Goal: Information Seeking & Learning: Learn about a topic

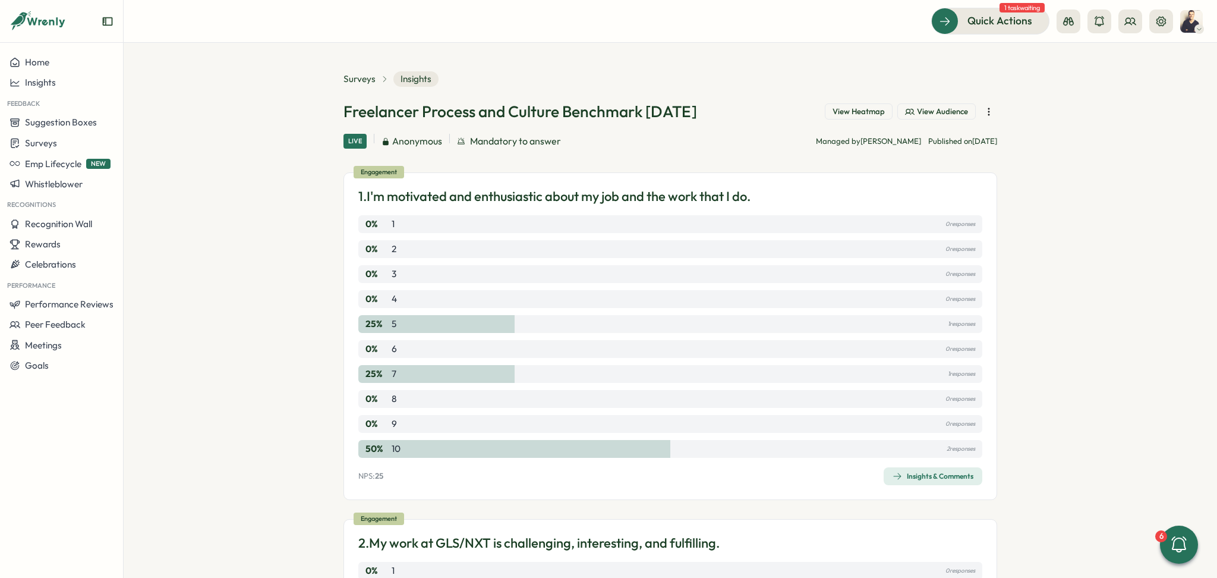
click at [872, 104] on button "View Heatmap" at bounding box center [859, 111] width 68 height 17
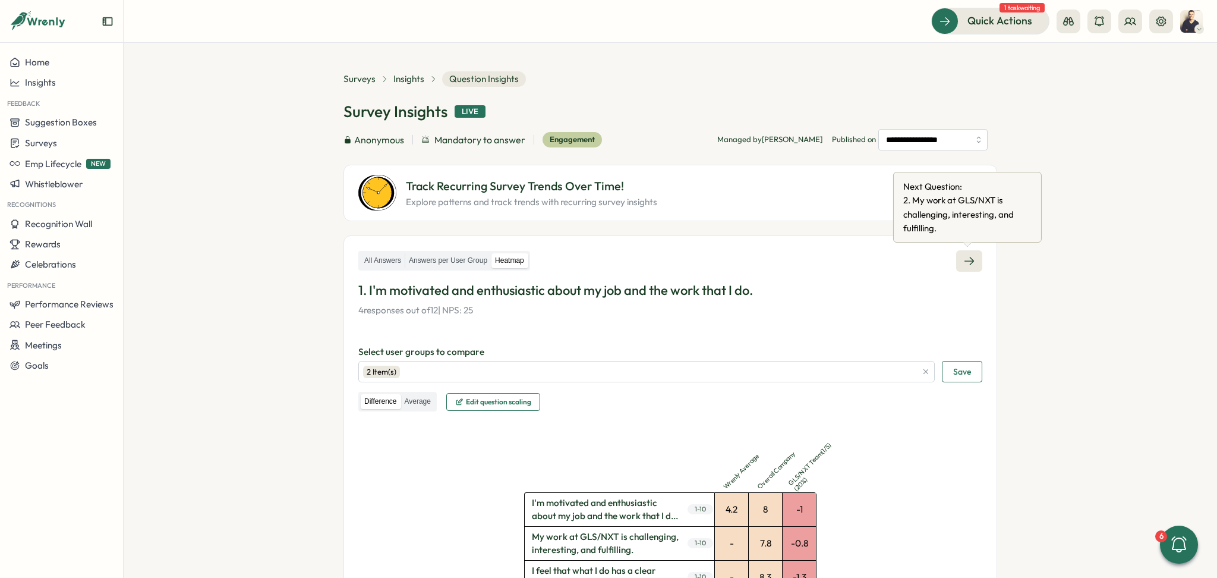
click at [971, 251] on link at bounding box center [969, 260] width 26 height 21
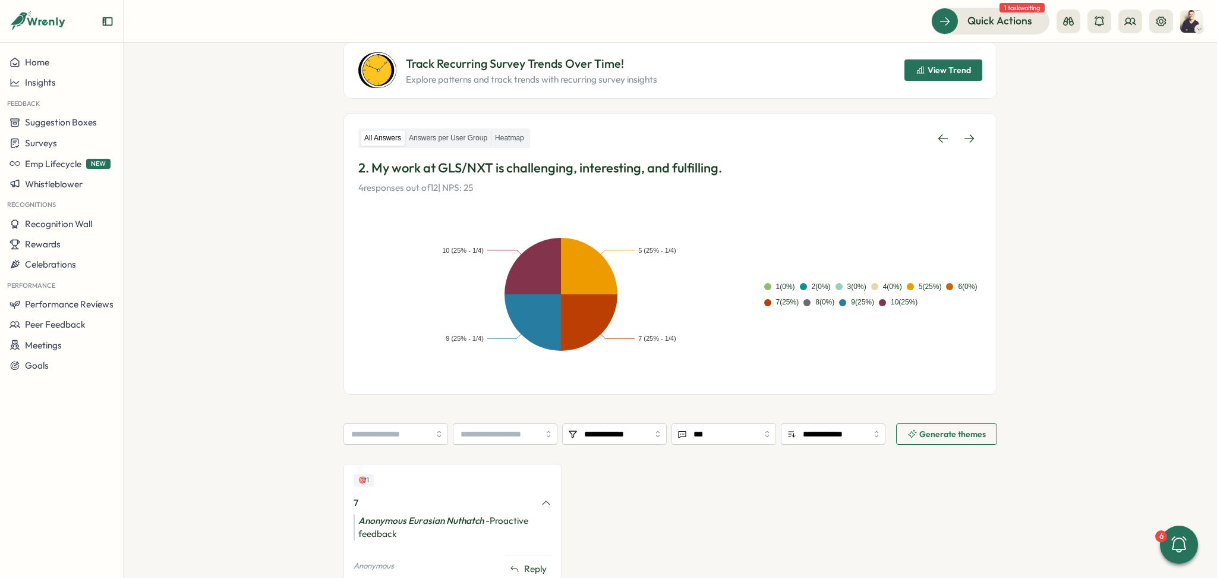
scroll to position [32, 0]
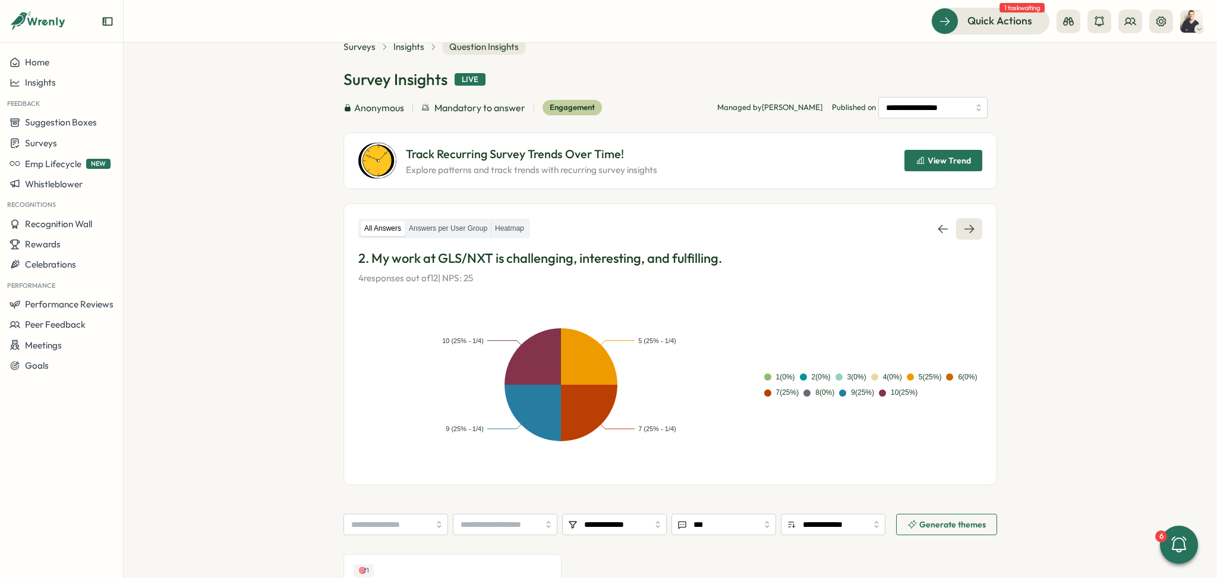
click at [977, 225] on link at bounding box center [969, 228] width 26 height 21
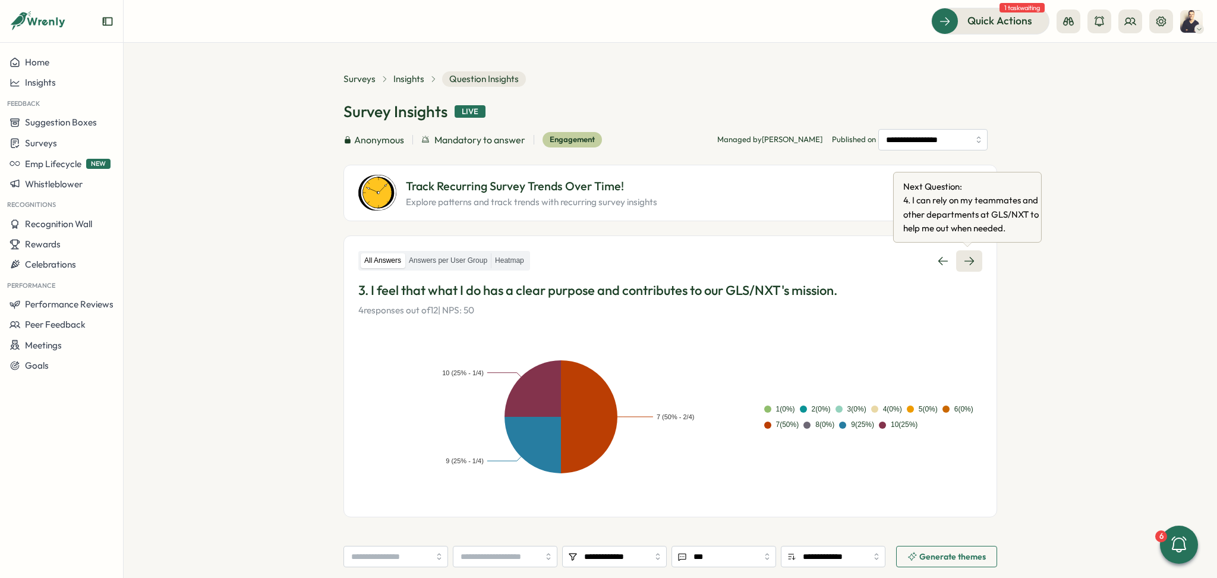
click at [974, 267] on link at bounding box center [969, 260] width 26 height 21
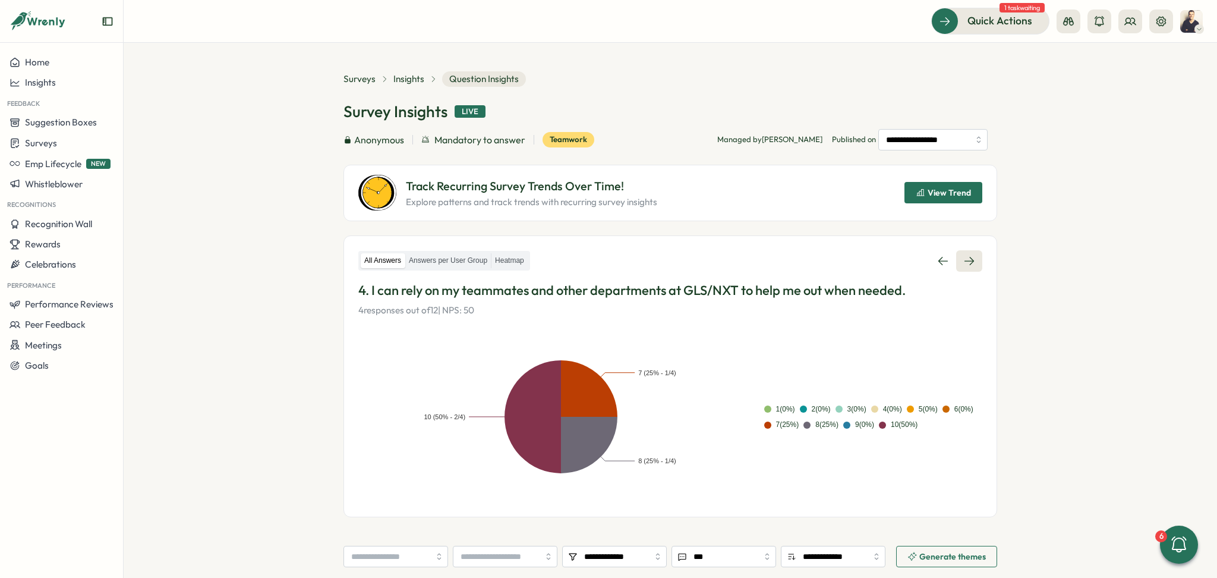
click at [970, 255] on icon at bounding box center [969, 261] width 12 height 12
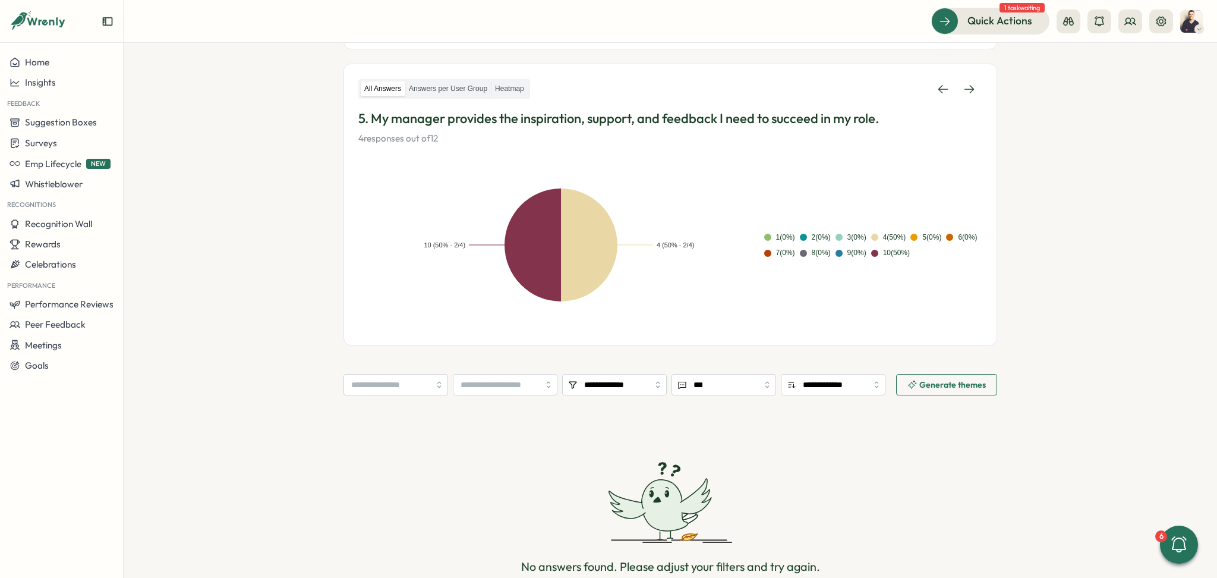
scroll to position [7, 0]
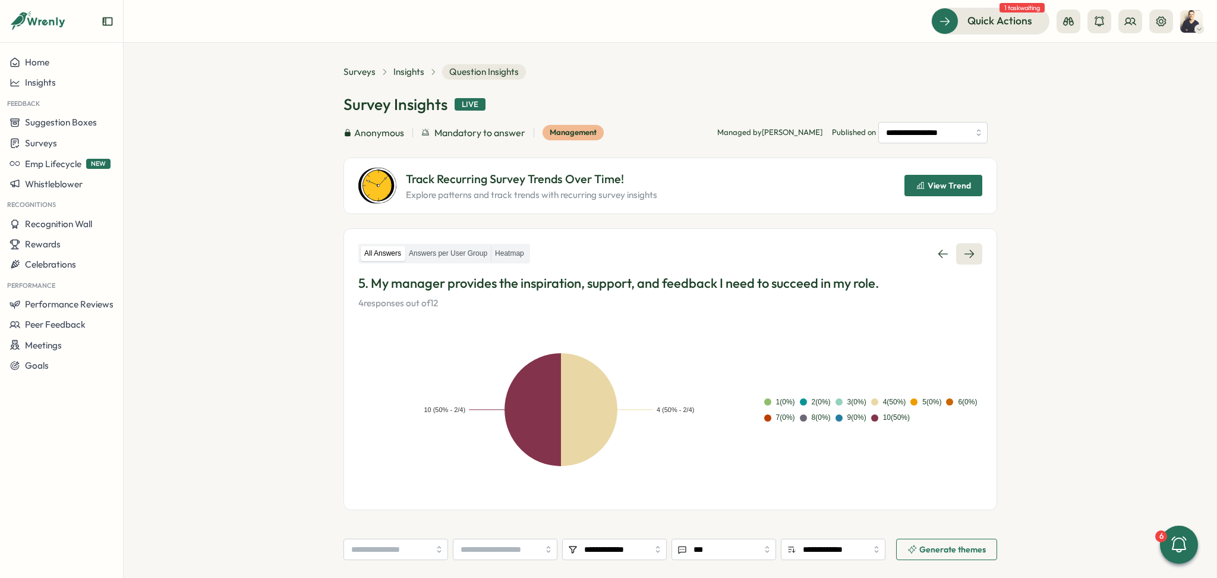
click at [970, 256] on icon at bounding box center [969, 254] width 12 height 12
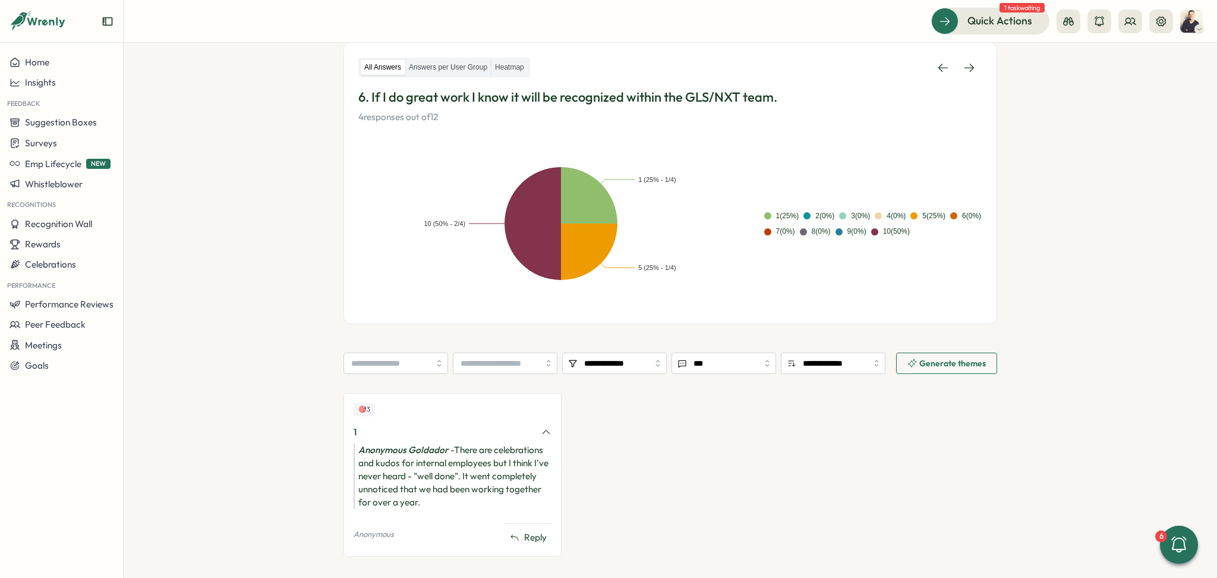
scroll to position [211, 0]
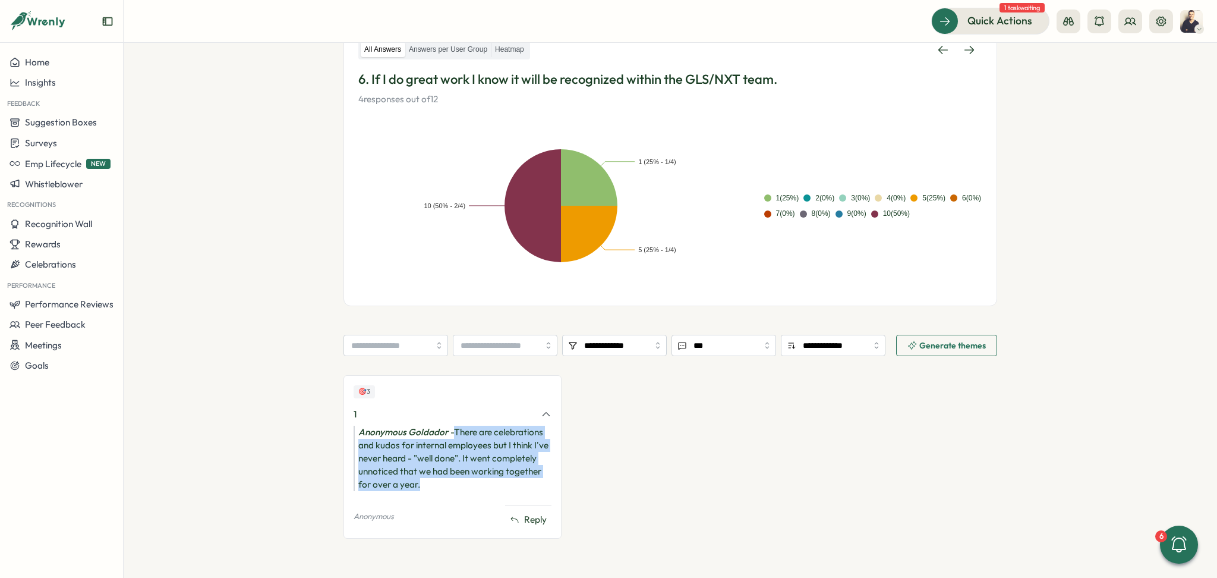
drag, startPoint x: 433, startPoint y: 484, endPoint x: 453, endPoint y: 431, distance: 56.6
click at [453, 431] on div "Anonymous Goldador - There are celebrations and kudos for internal employees bu…" at bounding box center [453, 457] width 198 height 65
copy div "There are celebrations and kudos for internal employees but I think I've never …"
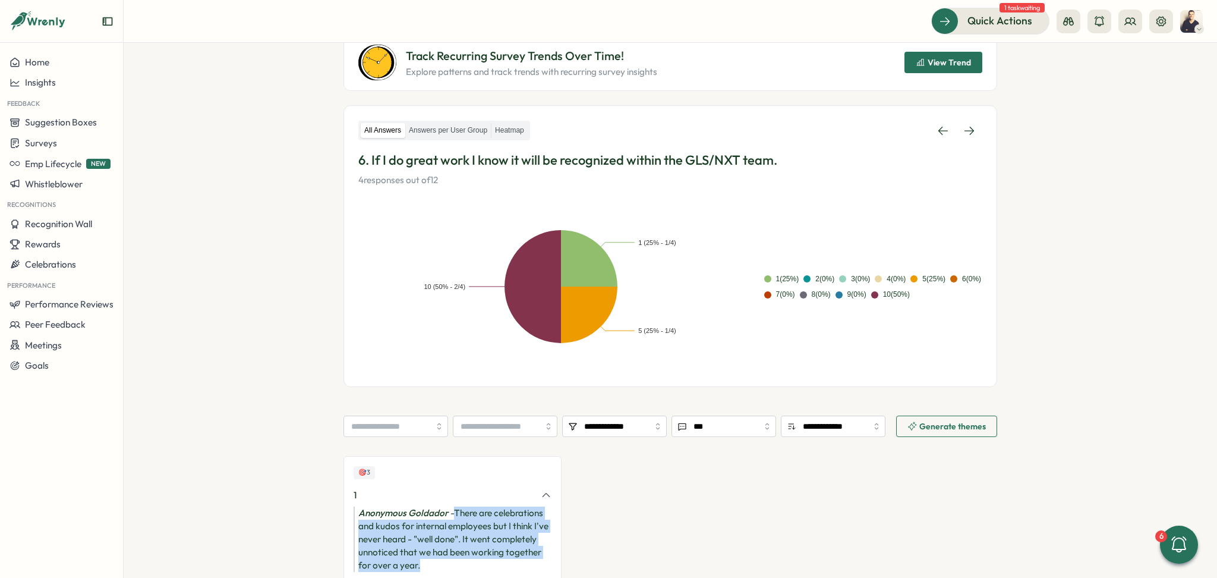
scroll to position [158, 0]
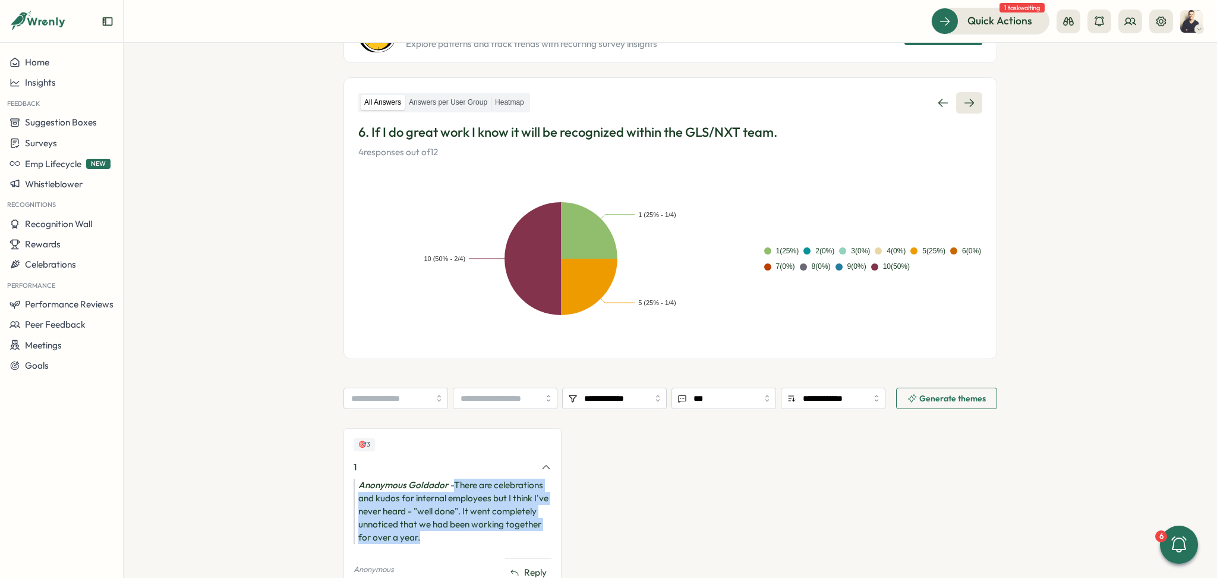
click at [961, 108] on link at bounding box center [969, 102] width 26 height 21
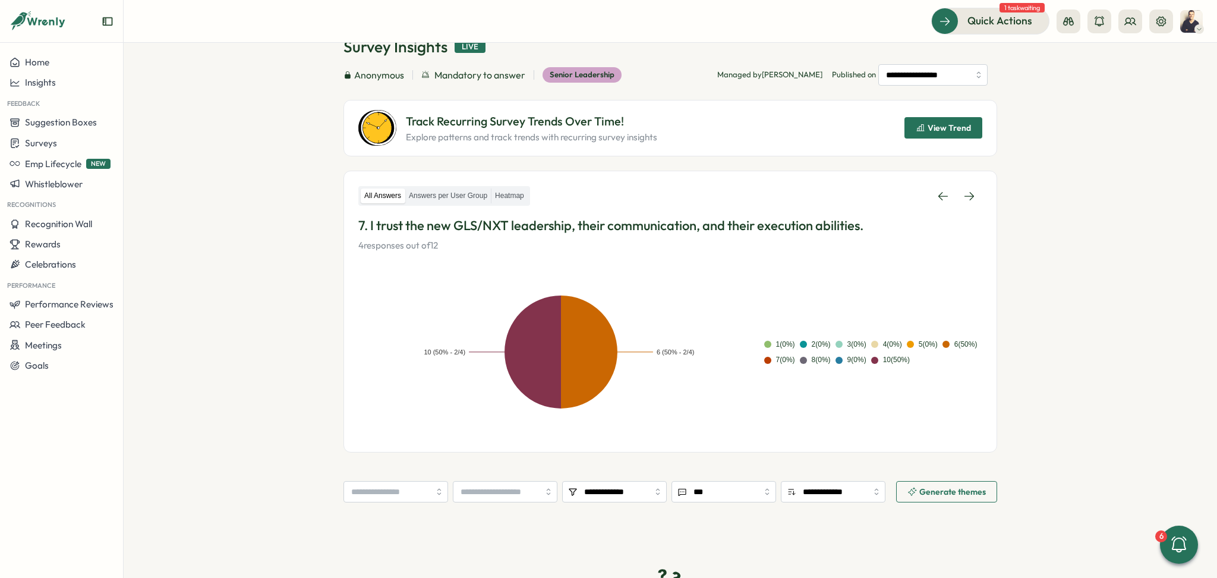
scroll to position [158, 0]
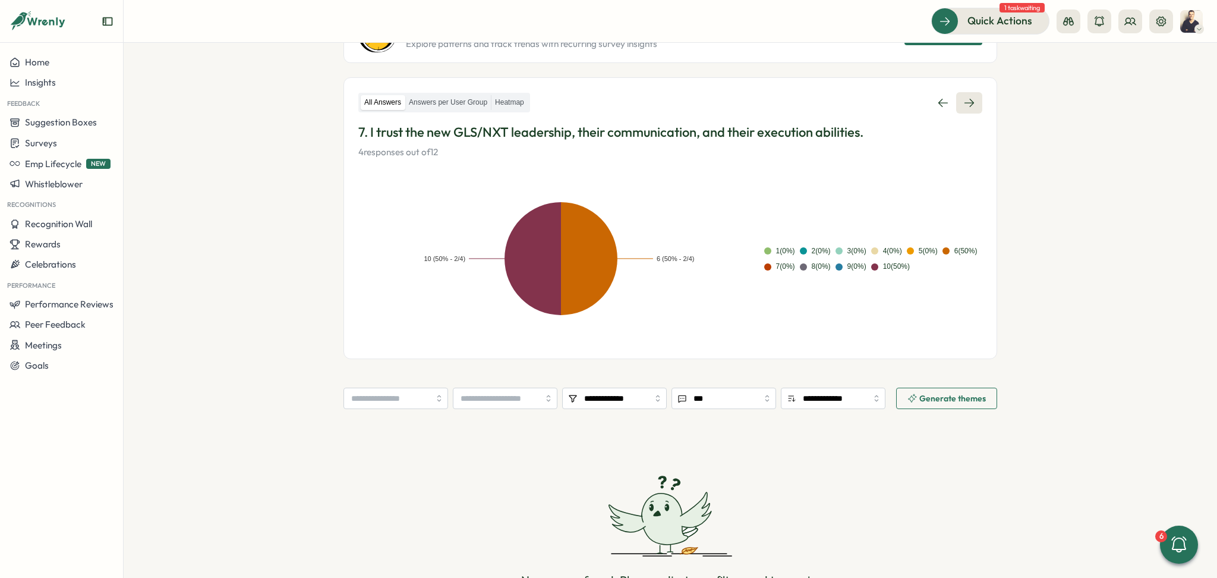
click at [966, 99] on icon at bounding box center [969, 103] width 12 height 12
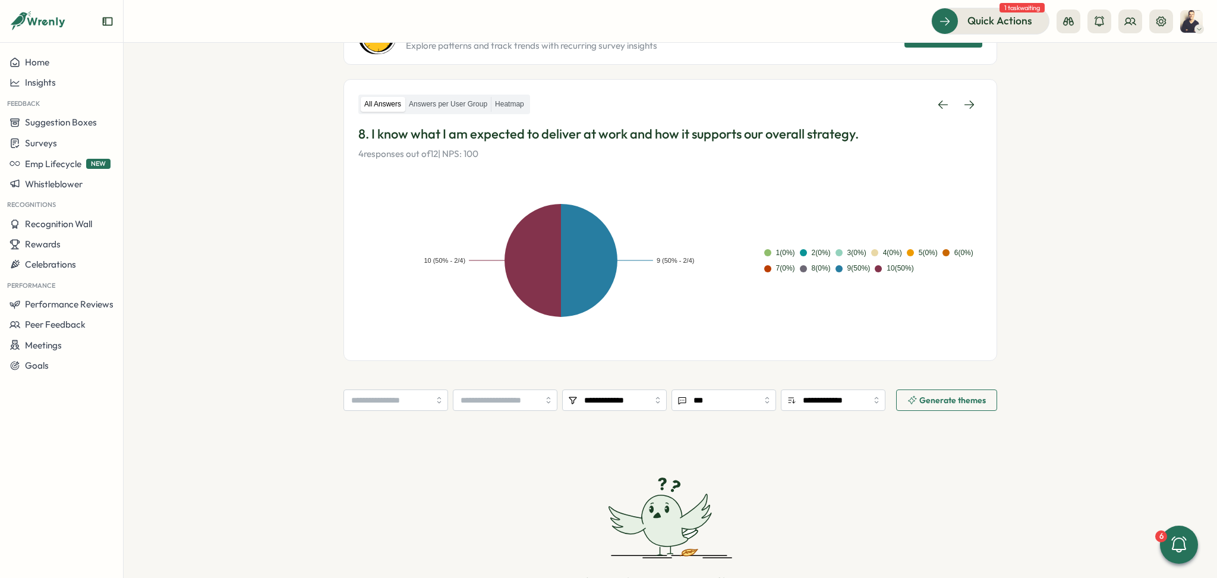
scroll to position [158, 0]
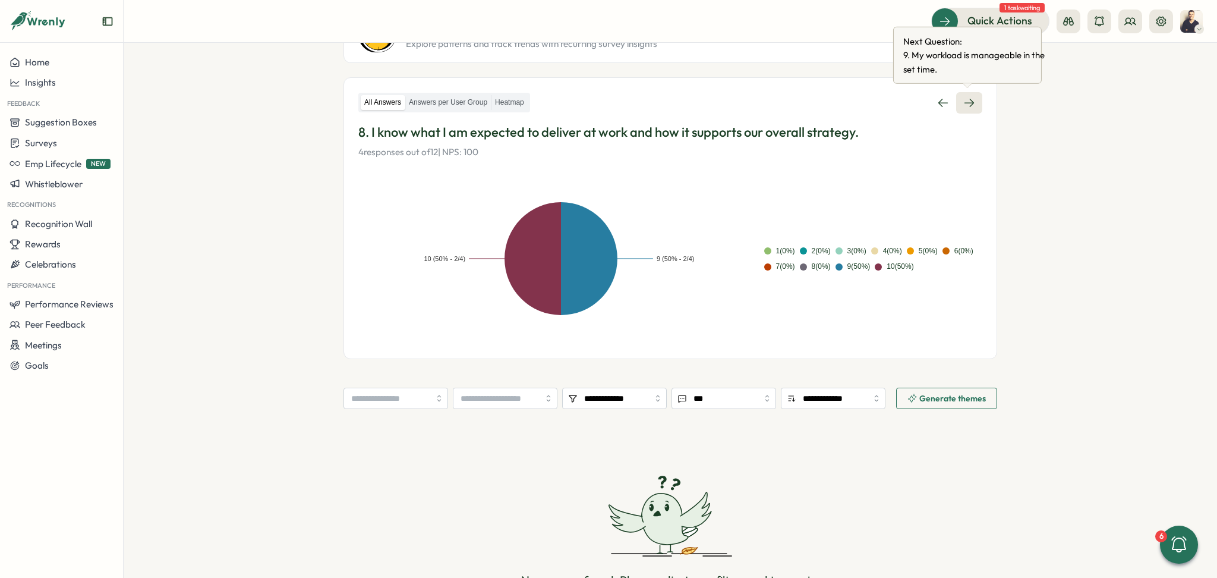
click at [969, 101] on icon at bounding box center [969, 103] width 12 height 12
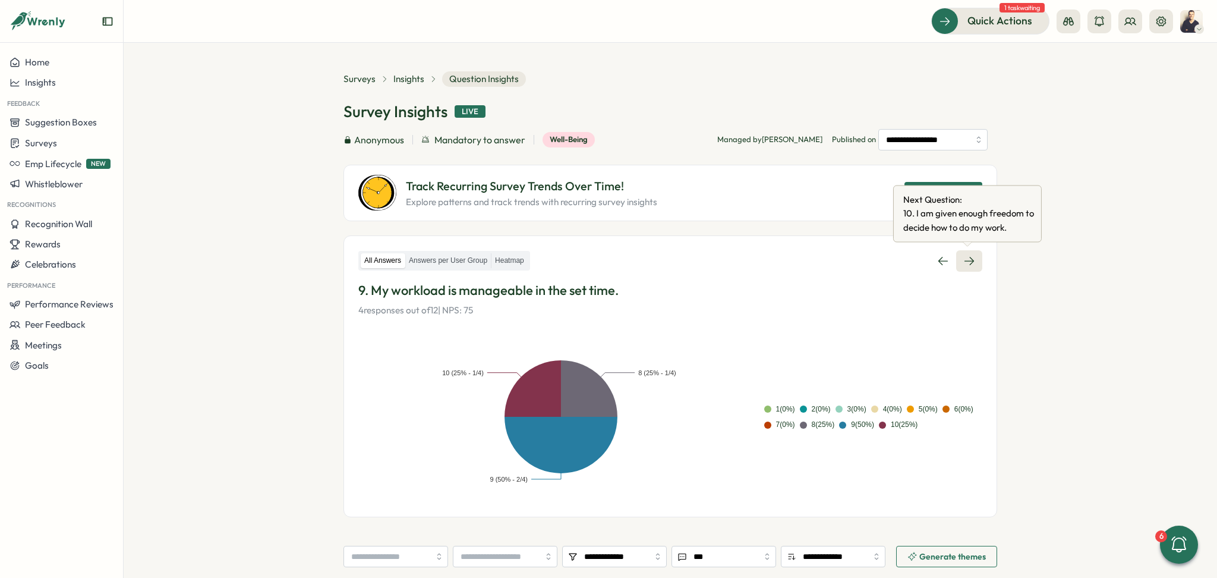
click at [972, 264] on icon at bounding box center [969, 261] width 12 height 12
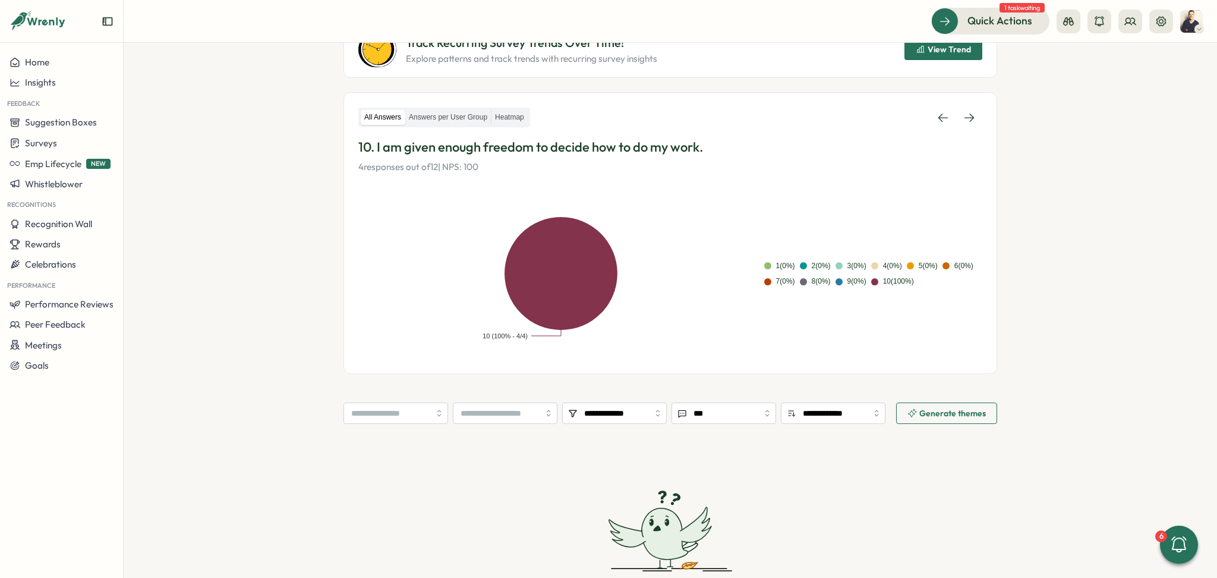
scroll to position [158, 0]
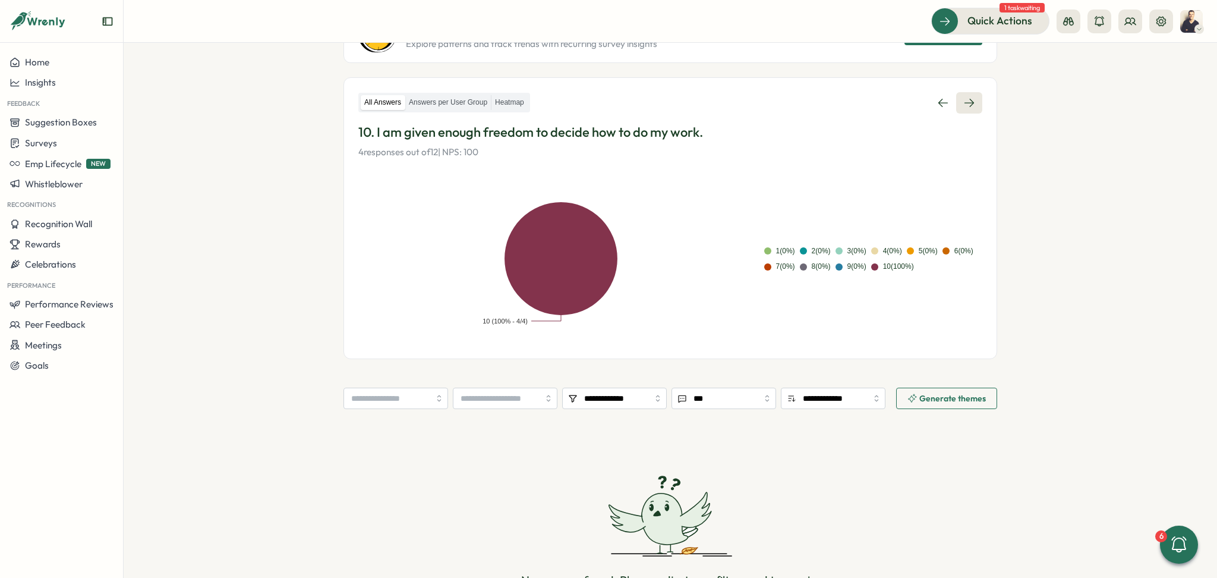
click at [977, 105] on link at bounding box center [969, 102] width 26 height 21
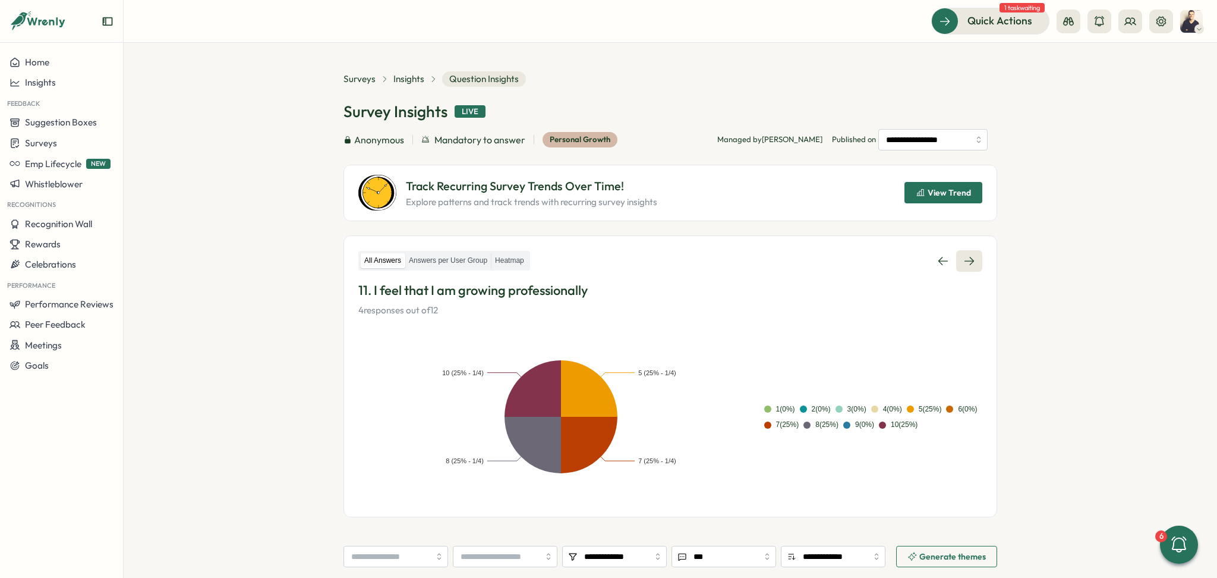
click at [964, 267] on link at bounding box center [969, 260] width 26 height 21
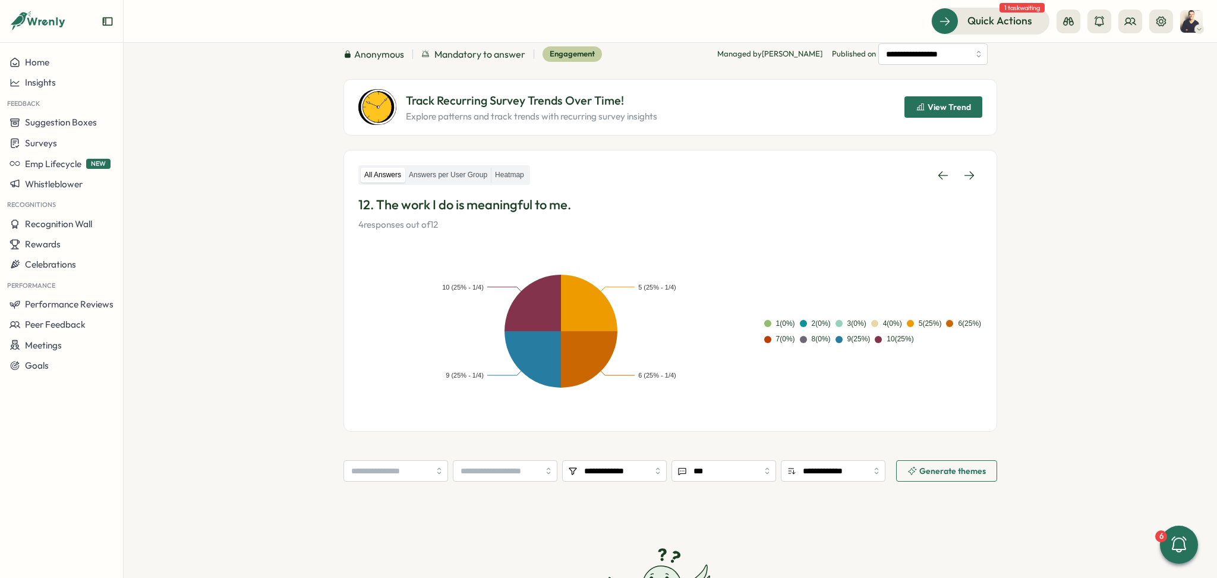
scroll to position [79, 0]
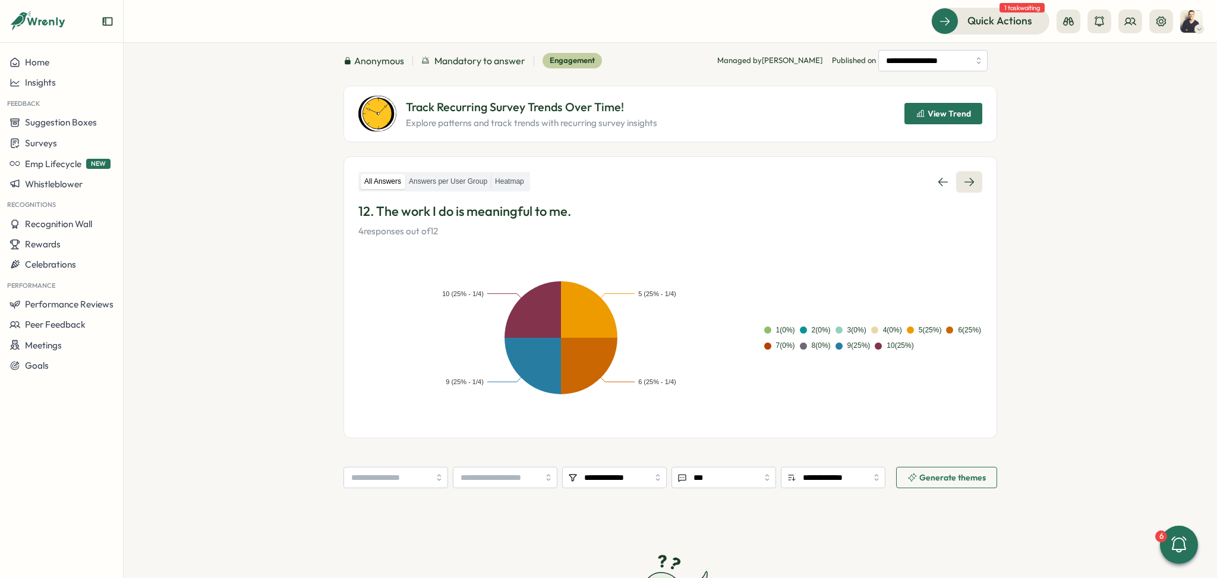
click at [967, 182] on icon at bounding box center [969, 182] width 12 height 12
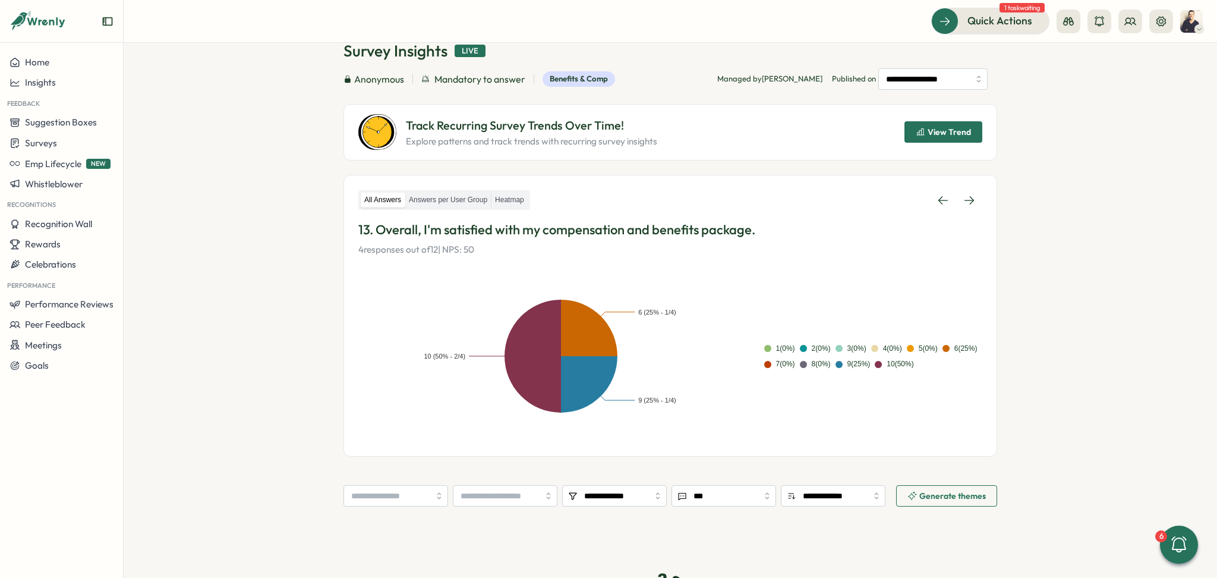
scroll to position [158, 0]
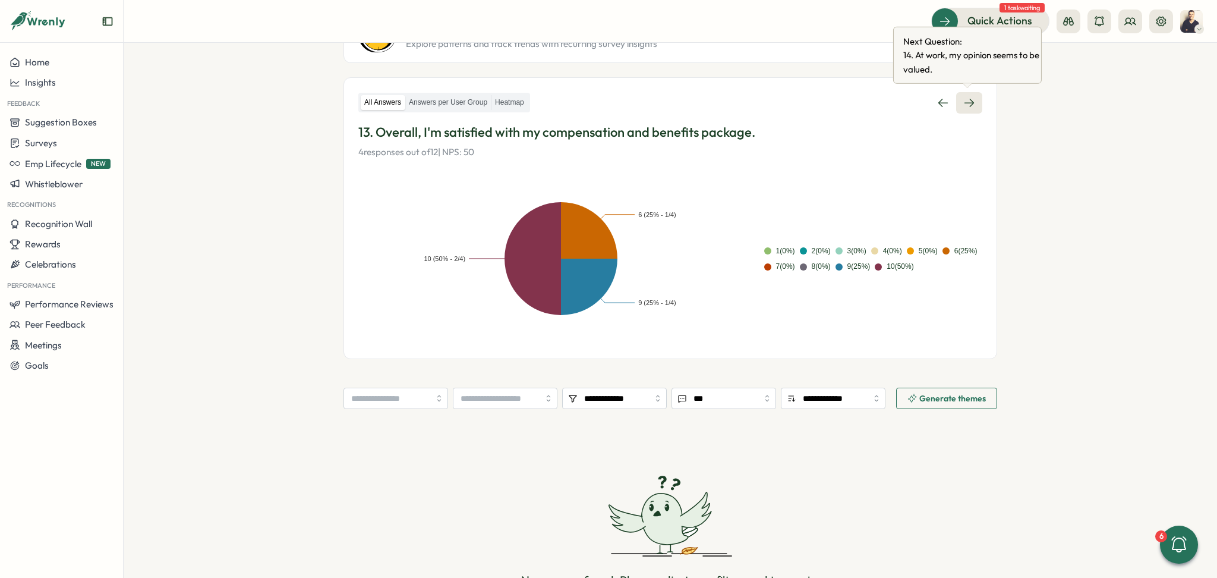
click at [967, 97] on icon at bounding box center [969, 103] width 12 height 12
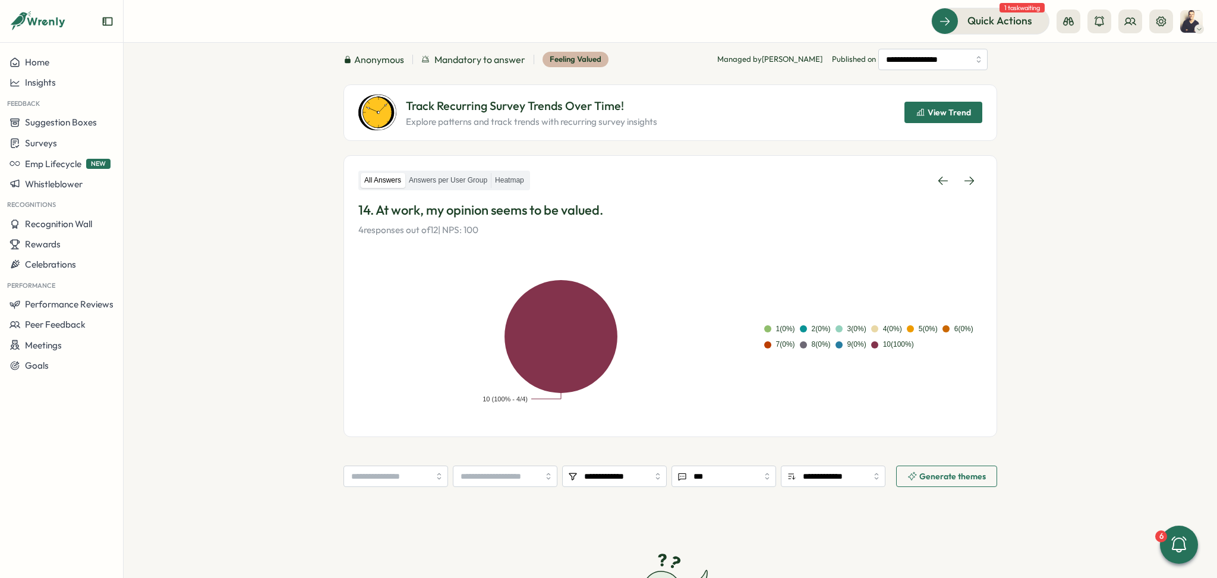
scroll to position [79, 0]
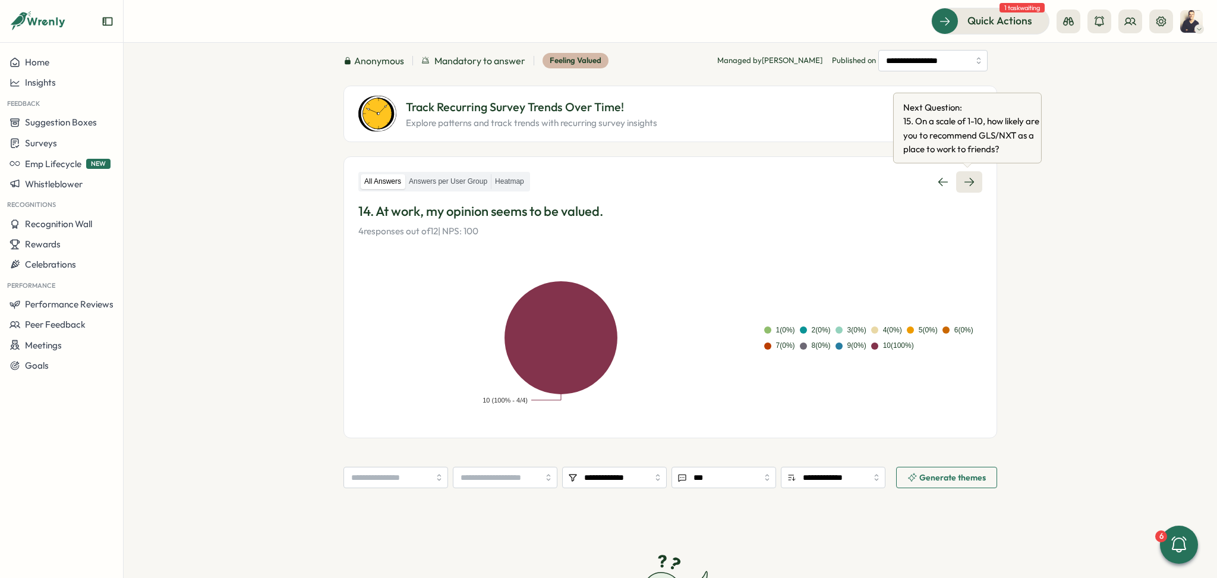
click at [973, 174] on link at bounding box center [969, 181] width 26 height 21
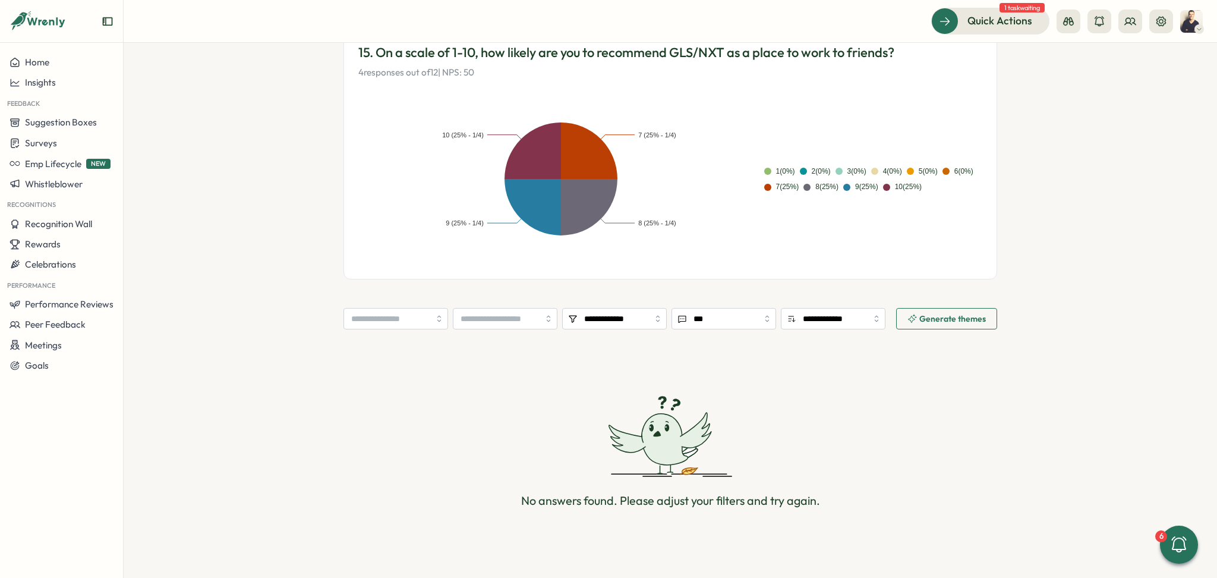
scroll to position [158, 0]
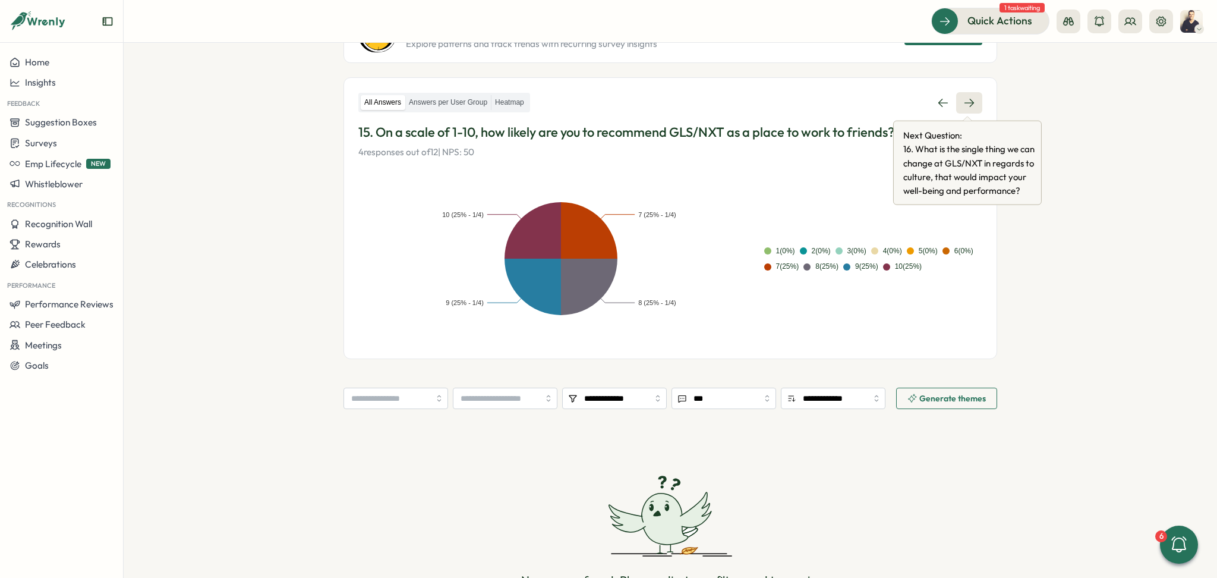
click at [967, 97] on icon at bounding box center [969, 103] width 12 height 12
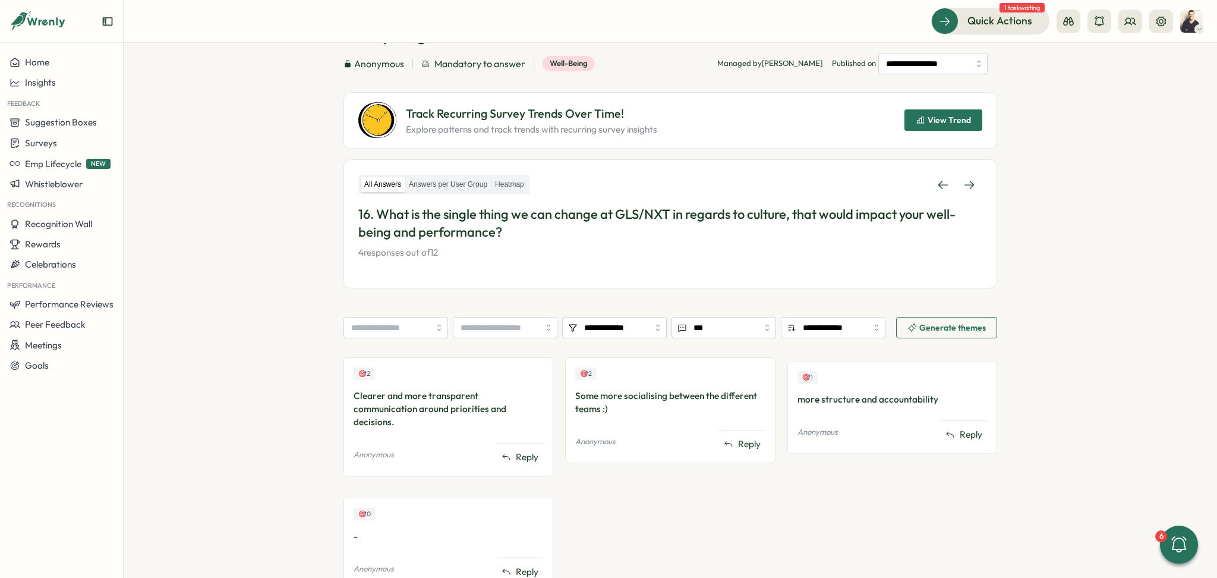
scroll to position [106, 0]
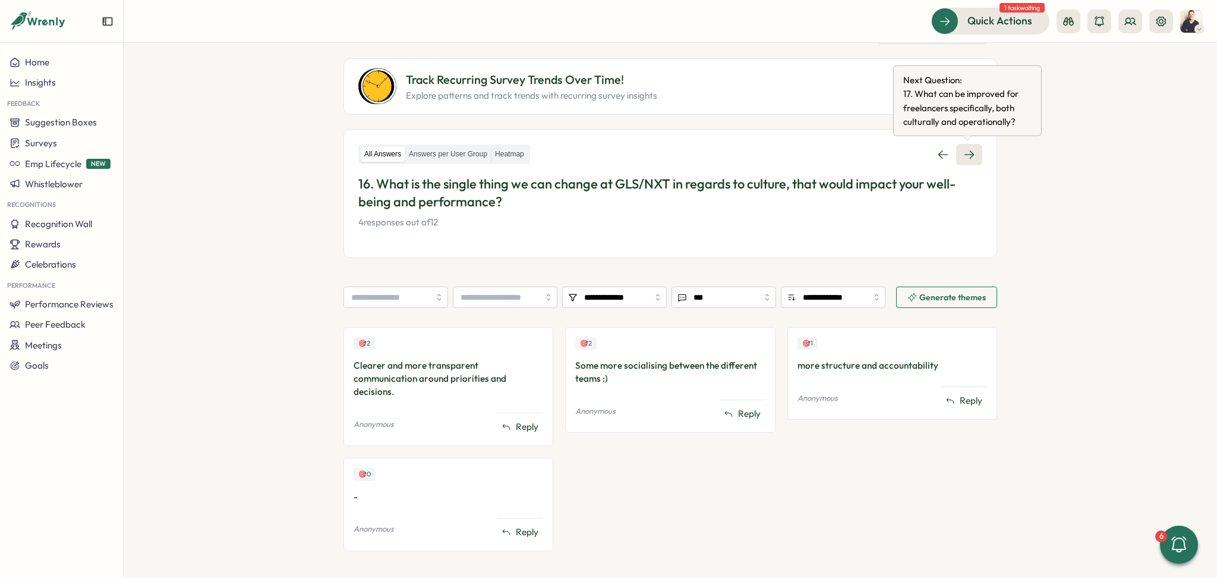
click at [971, 154] on icon at bounding box center [969, 154] width 10 height 8
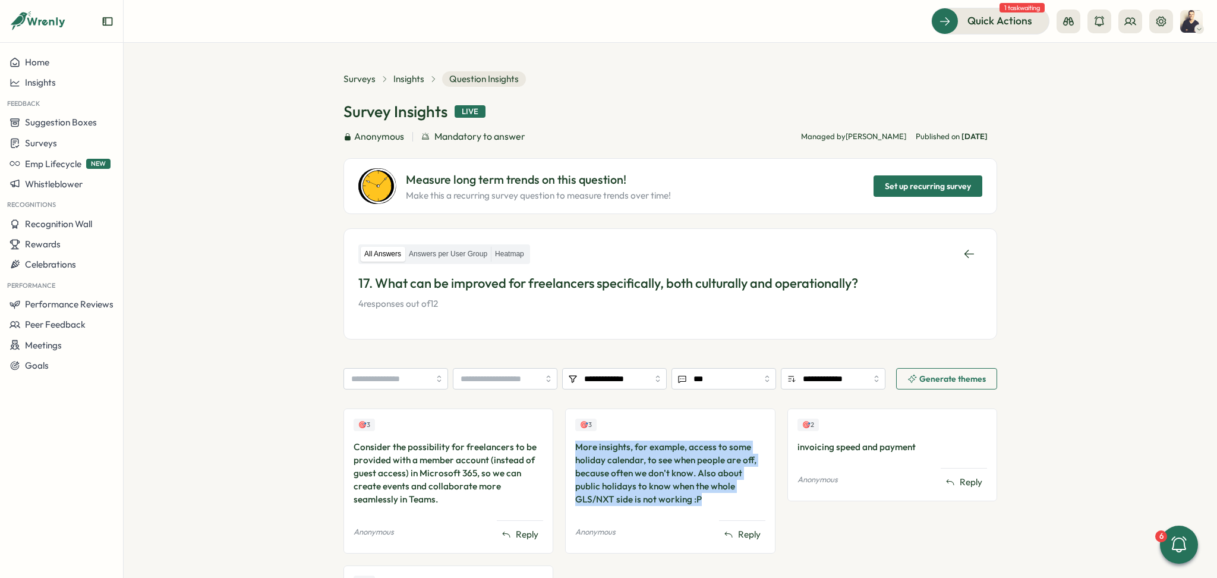
drag, startPoint x: 714, startPoint y: 497, endPoint x: 573, endPoint y: 449, distance: 148.3
click at [575, 449] on div "More insights, for example, access to some holiday calendar, to see when people…" at bounding box center [670, 472] width 190 height 65
copy div "More insights, for example, access to some holiday calendar, to see when people…"
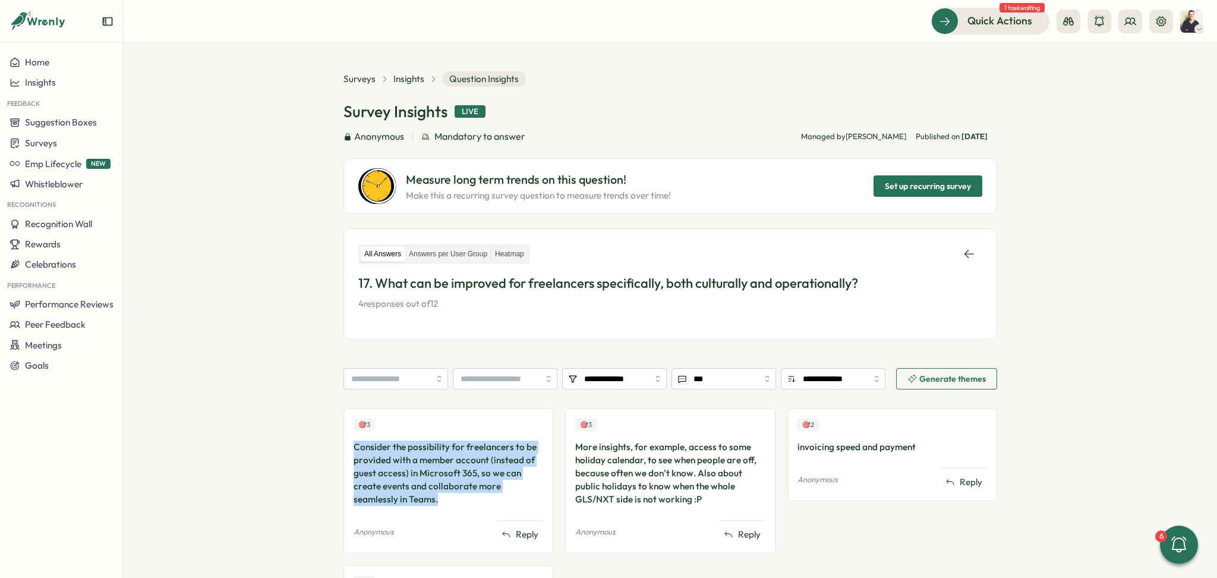
drag, startPoint x: 412, startPoint y: 496, endPoint x: 345, endPoint y: 445, distance: 84.4
click at [345, 445] on div "🎯 3 Consider the possibility for freelancers to be provided with a member accou…" at bounding box center [448, 480] width 210 height 145
copy div "Consider the possibility for freelancers to be provided with a member account (…"
click at [404, 79] on span "Insights" at bounding box center [408, 78] width 31 height 13
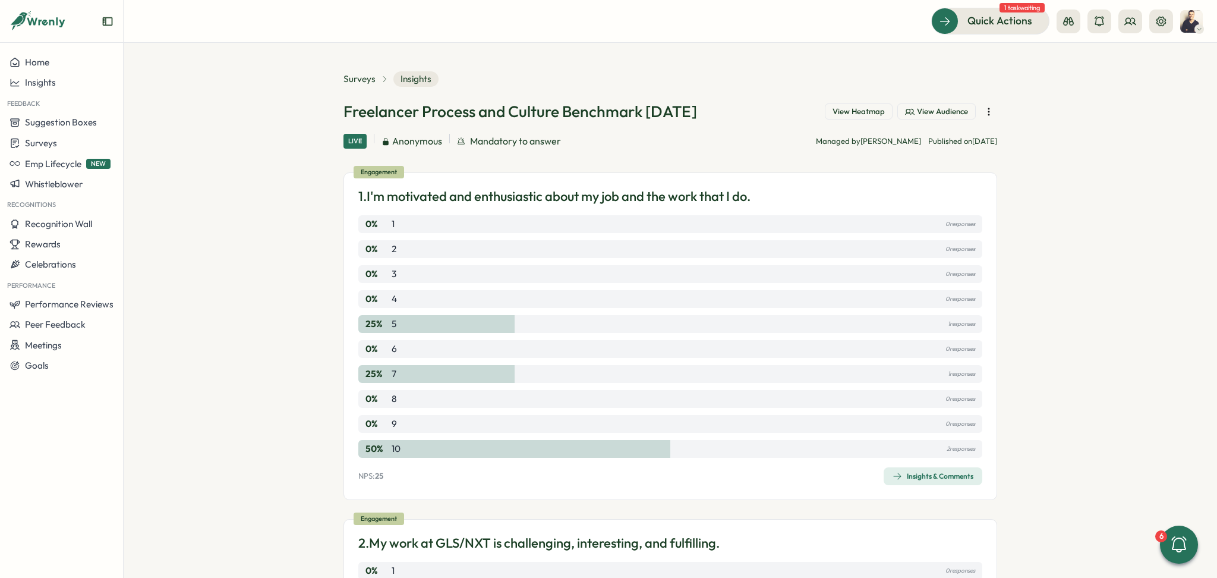
click at [859, 111] on span "View Heatmap" at bounding box center [859, 111] width 52 height 11
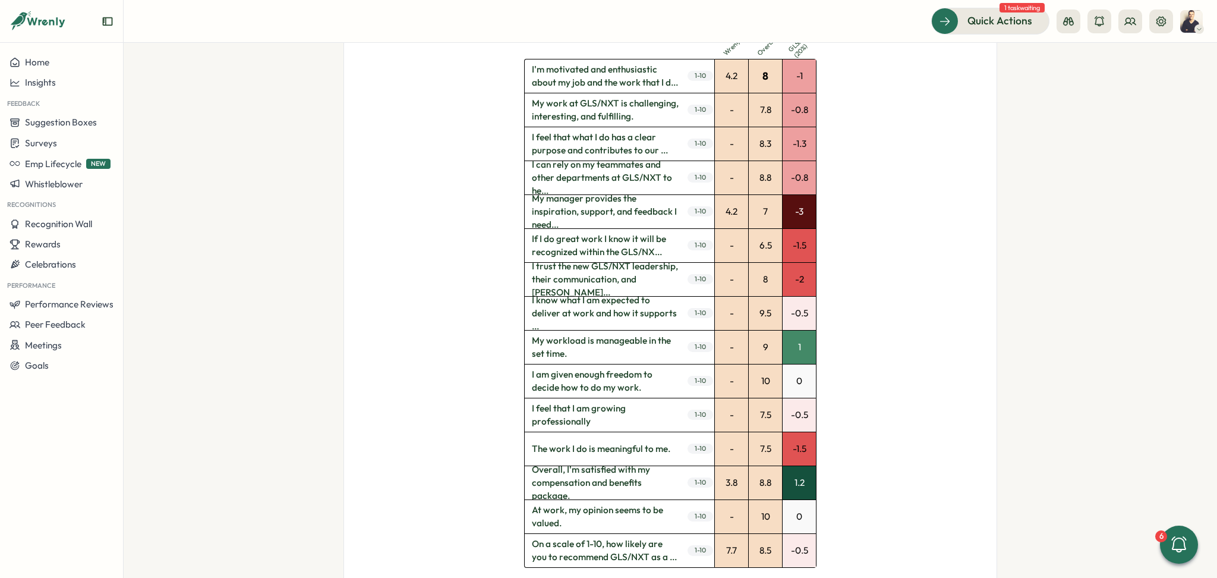
scroll to position [396, 0]
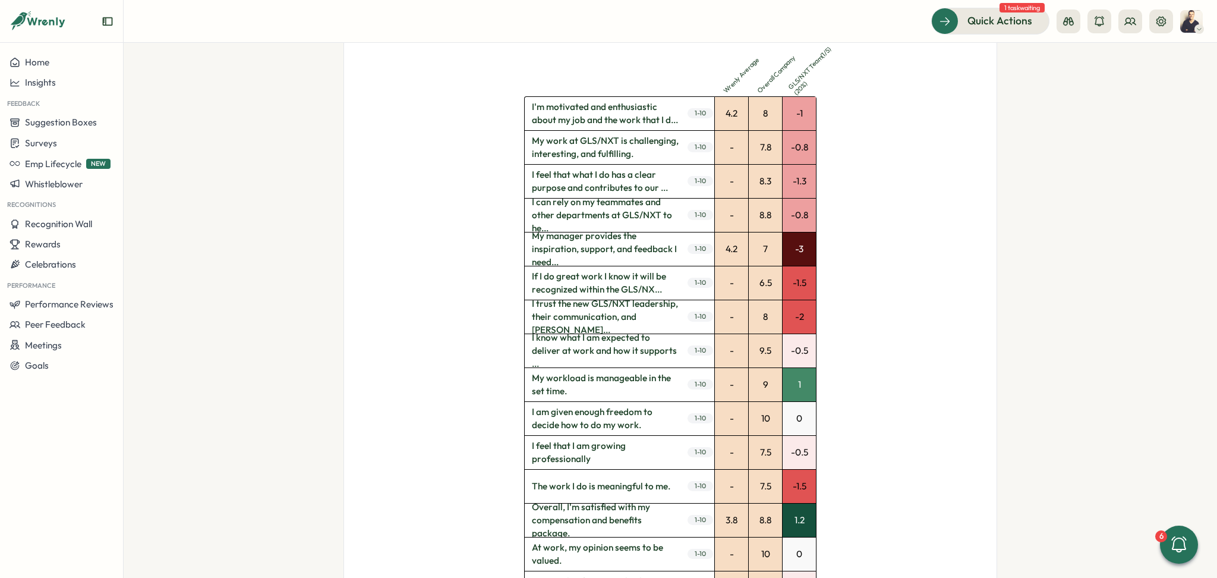
drag, startPoint x: 530, startPoint y: 238, endPoint x: 549, endPoint y: 261, distance: 30.0
click at [557, 261] on span "My manager provides the inspiration, support, and feedback I need..." at bounding box center [605, 248] width 161 height 33
click at [540, 253] on span "My manager provides the inspiration, support, and feedback I need..." at bounding box center [605, 248] width 161 height 33
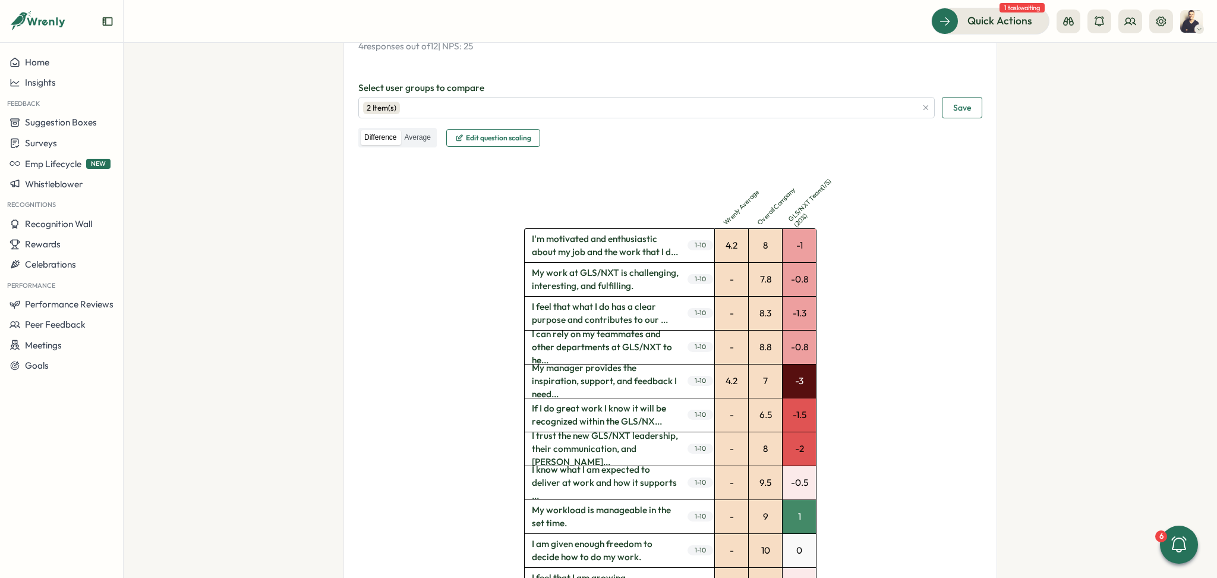
scroll to position [261, 0]
drag, startPoint x: 526, startPoint y: 242, endPoint x: 771, endPoint y: 271, distance: 246.6
click at [771, 271] on div "I'm motivated and enthusiastic about my job and the work that I d... 1 - 10 My …" at bounding box center [670, 485] width 292 height 509
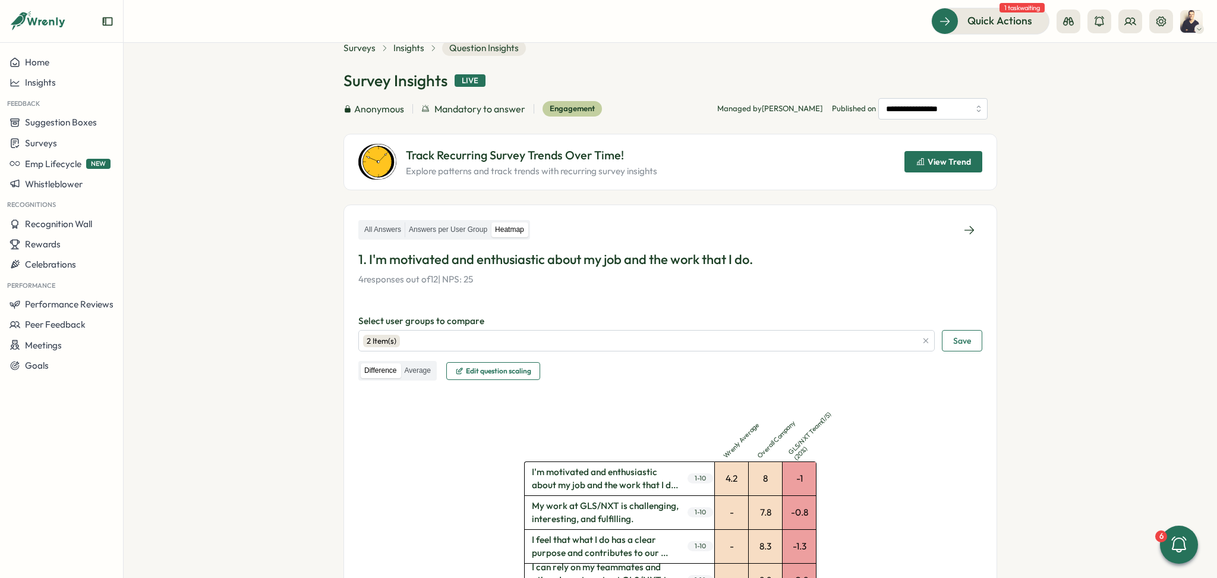
scroll to position [24, 0]
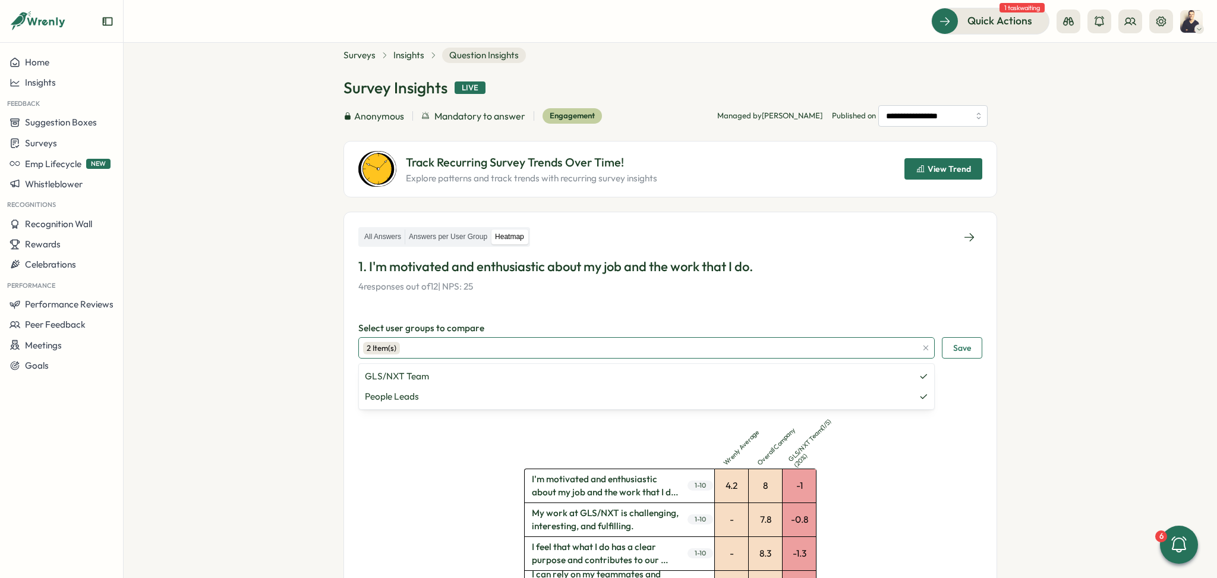
click at [402, 353] on div "2 Item(s)" at bounding box center [639, 348] width 553 height 20
click at [961, 342] on span "Save" at bounding box center [962, 348] width 18 height 20
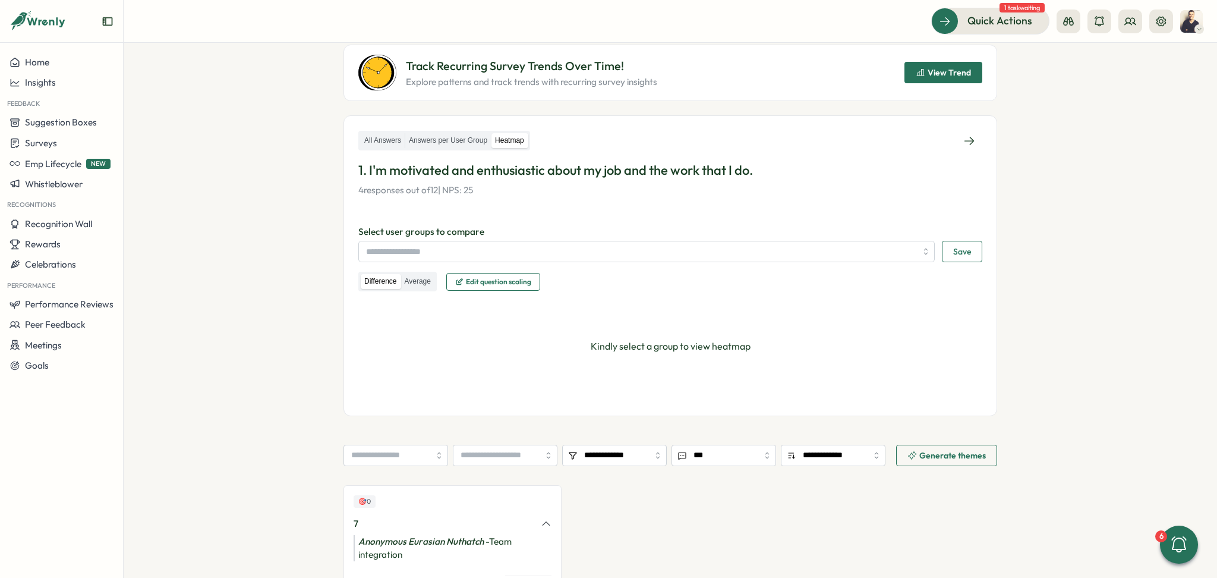
scroll to position [182, 0]
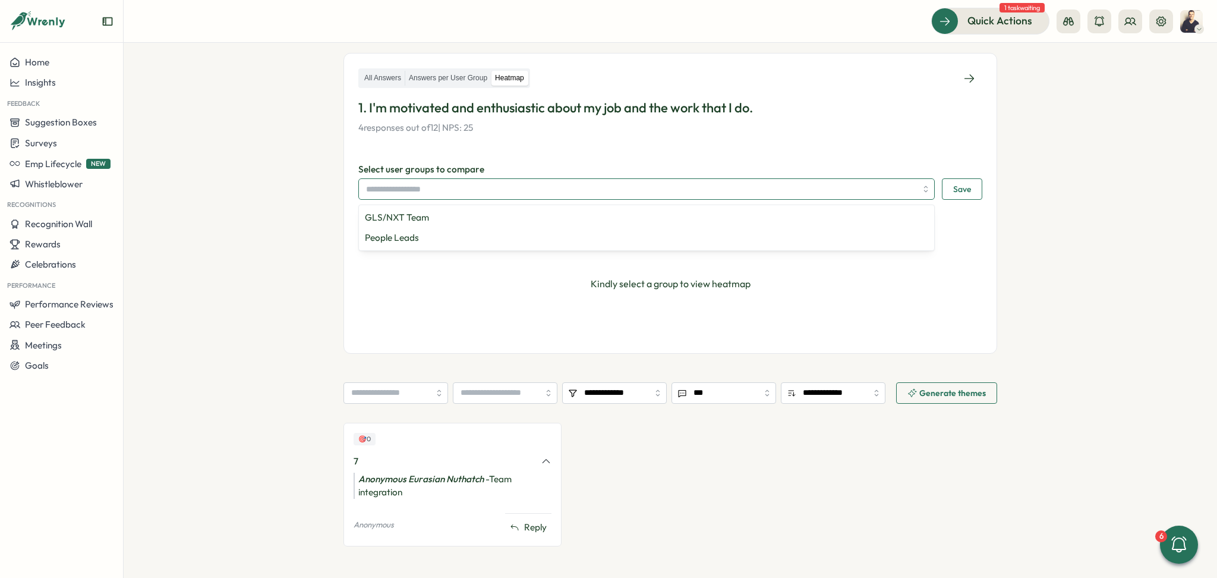
click at [928, 190] on div at bounding box center [646, 188] width 576 height 21
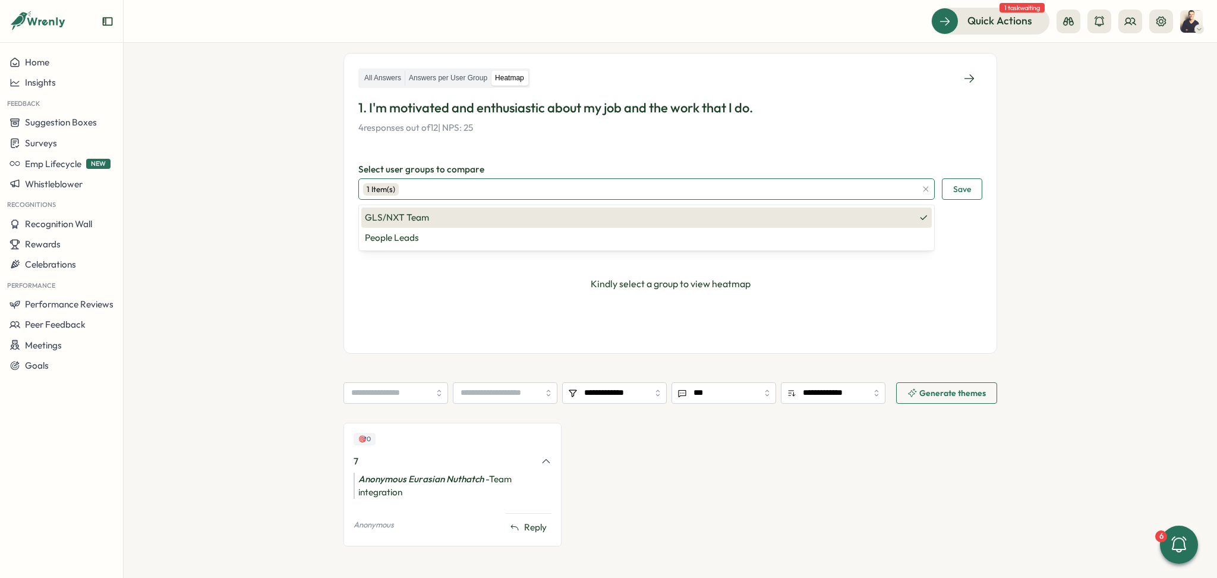
click at [477, 225] on div "GLS/NXT Team" at bounding box center [646, 217] width 570 height 20
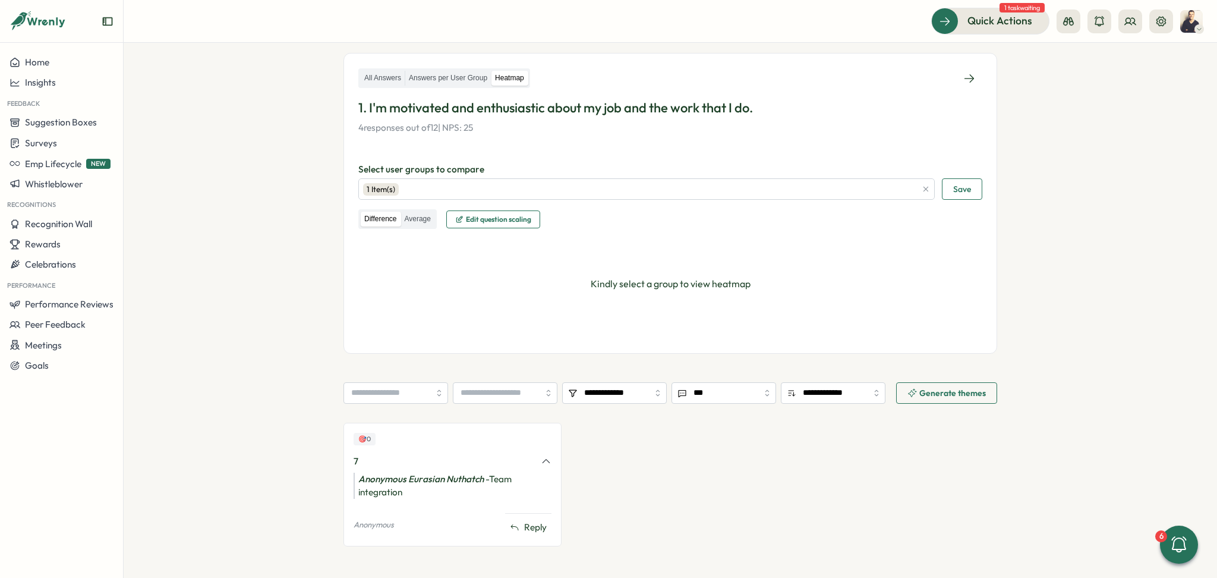
click at [975, 186] on button "Save" at bounding box center [962, 188] width 40 height 21
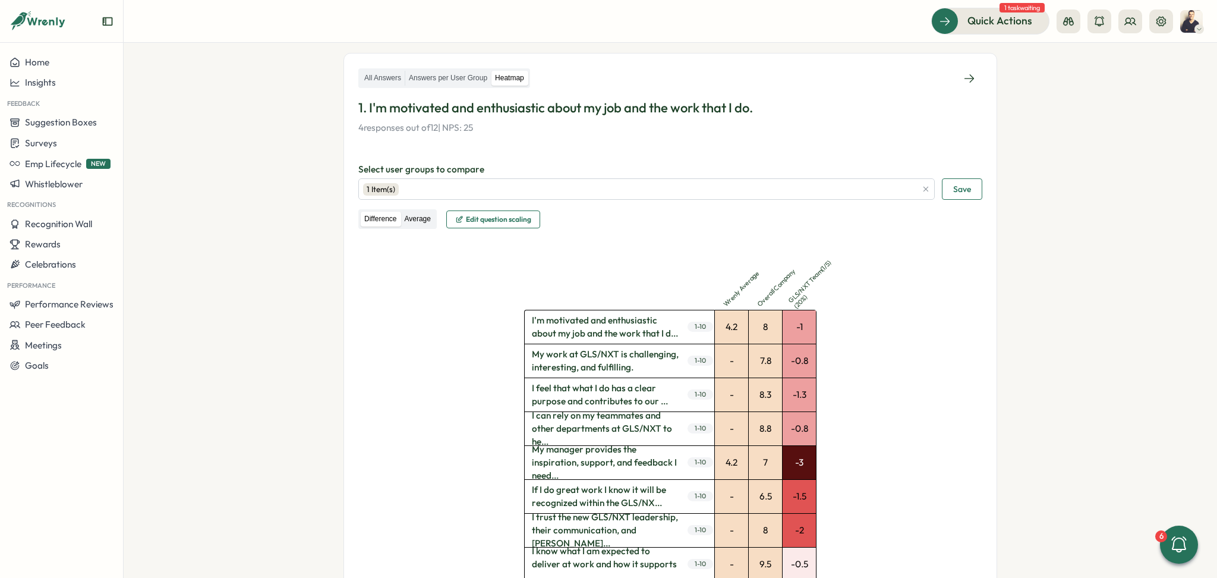
click at [415, 221] on label "Average" at bounding box center [417, 219] width 33 height 15
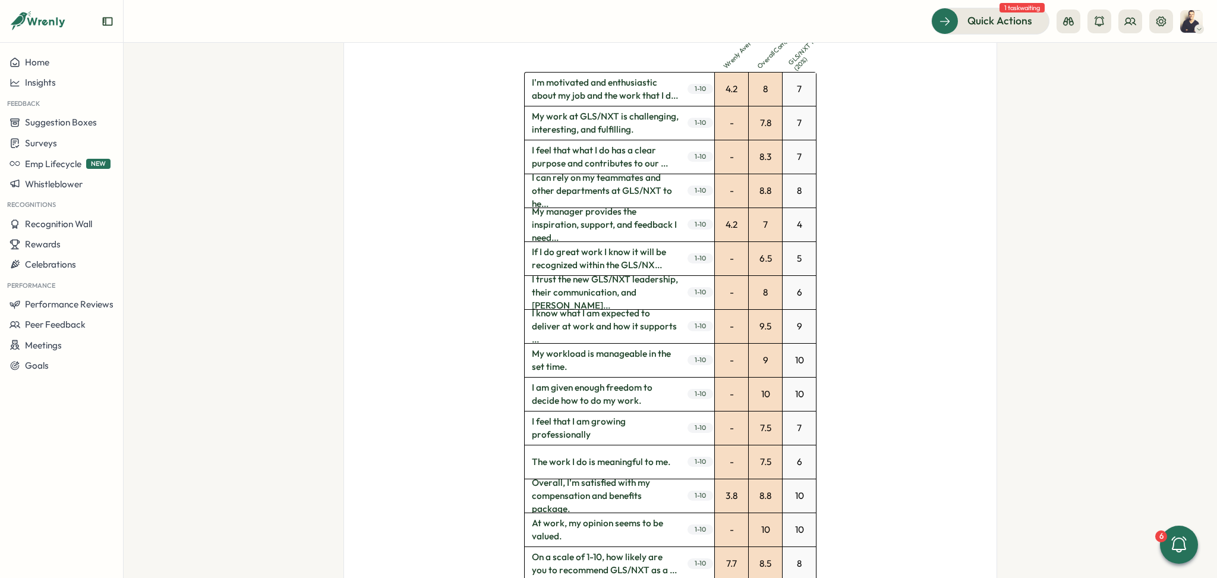
scroll to position [737, 0]
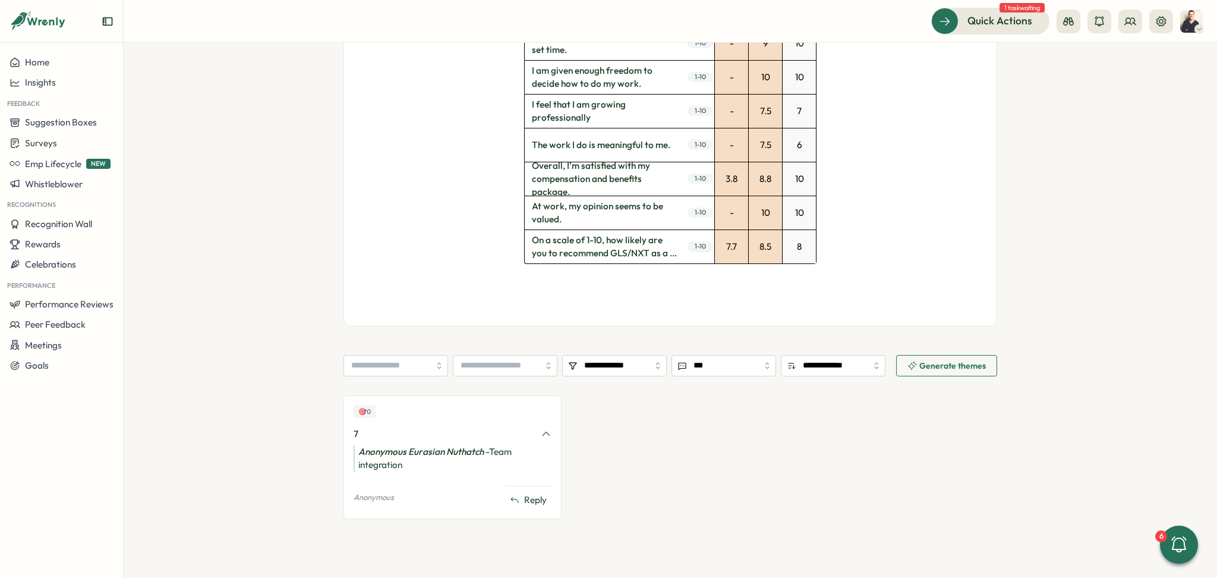
click at [970, 369] on span "Generate themes" at bounding box center [952, 365] width 67 height 8
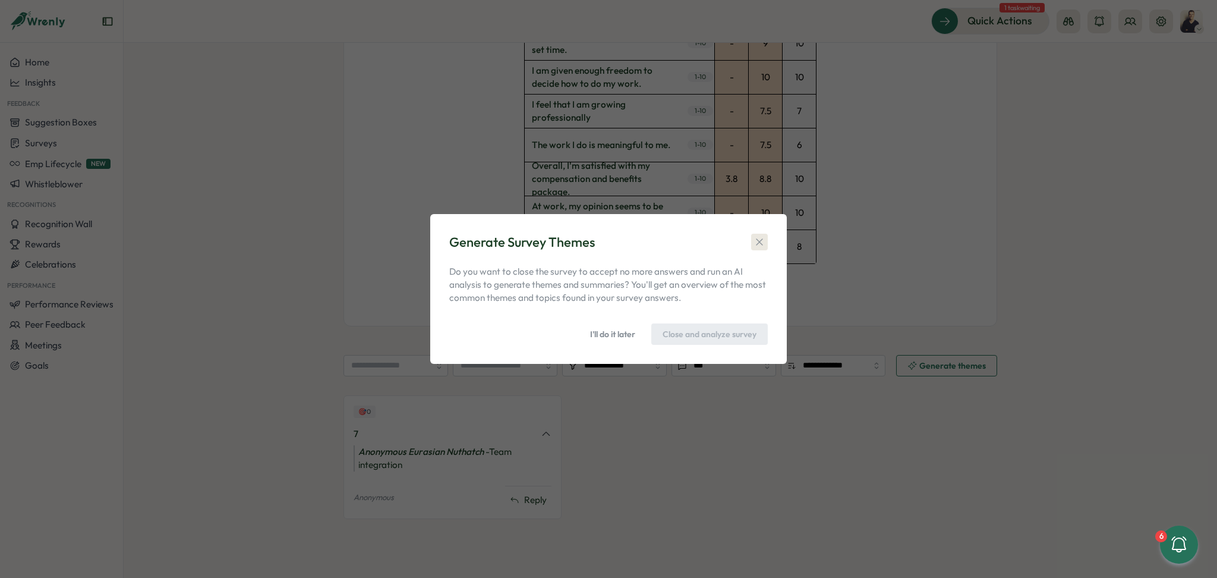
click at [759, 248] on icon "button" at bounding box center [759, 242] width 12 height 12
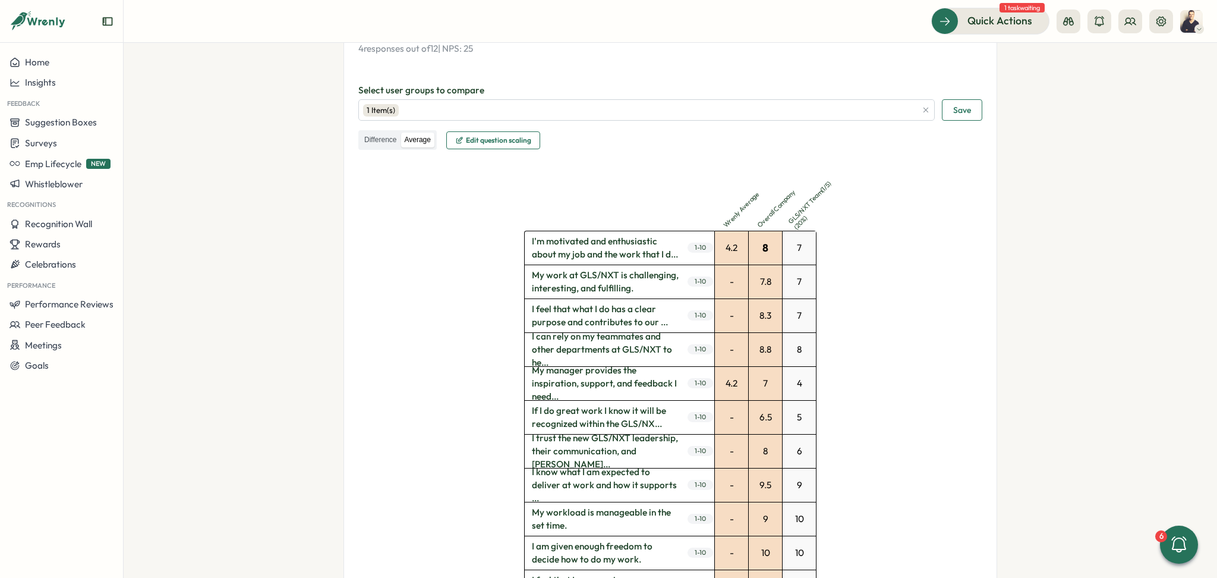
scroll to position [340, 0]
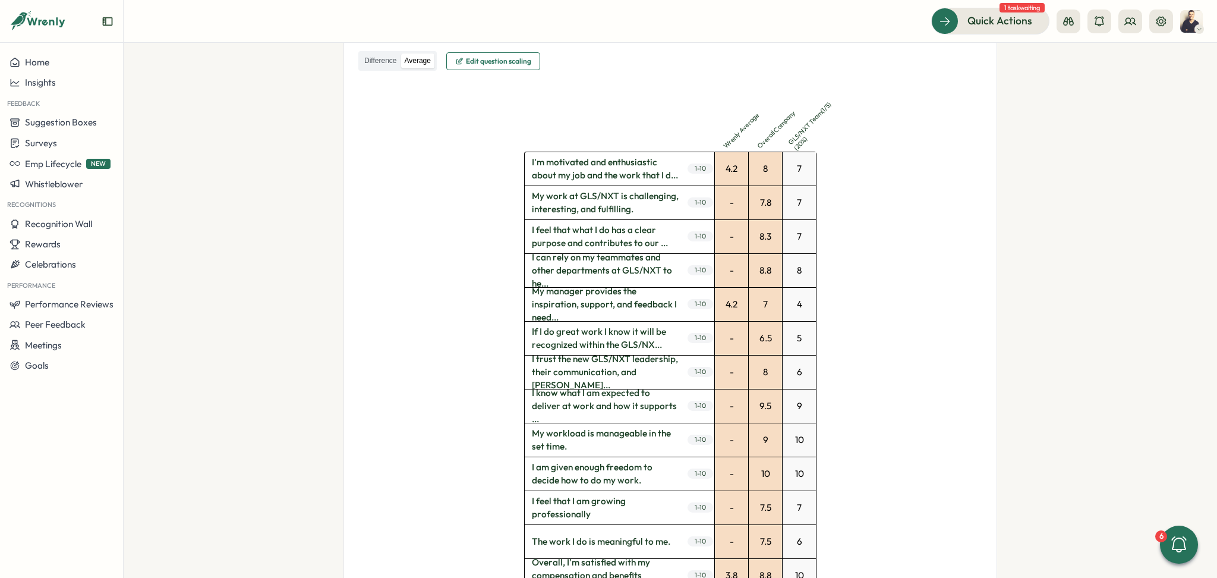
drag, startPoint x: 531, startPoint y: 257, endPoint x: 597, endPoint y: 277, distance: 68.4
click at [597, 277] on span "I can rely on my teammates and other departments at GLS/NXT to he..." at bounding box center [605, 270] width 161 height 33
drag, startPoint x: 572, startPoint y: 295, endPoint x: 535, endPoint y: 269, distance: 44.8
click at [535, 269] on div "If I do great work I know it will be recognized within the GLS/NXT team. If I d…" at bounding box center [603, 285] width 149 height 57
copy div "If I do great work I know it will be recognized within the GLS/NXT team."
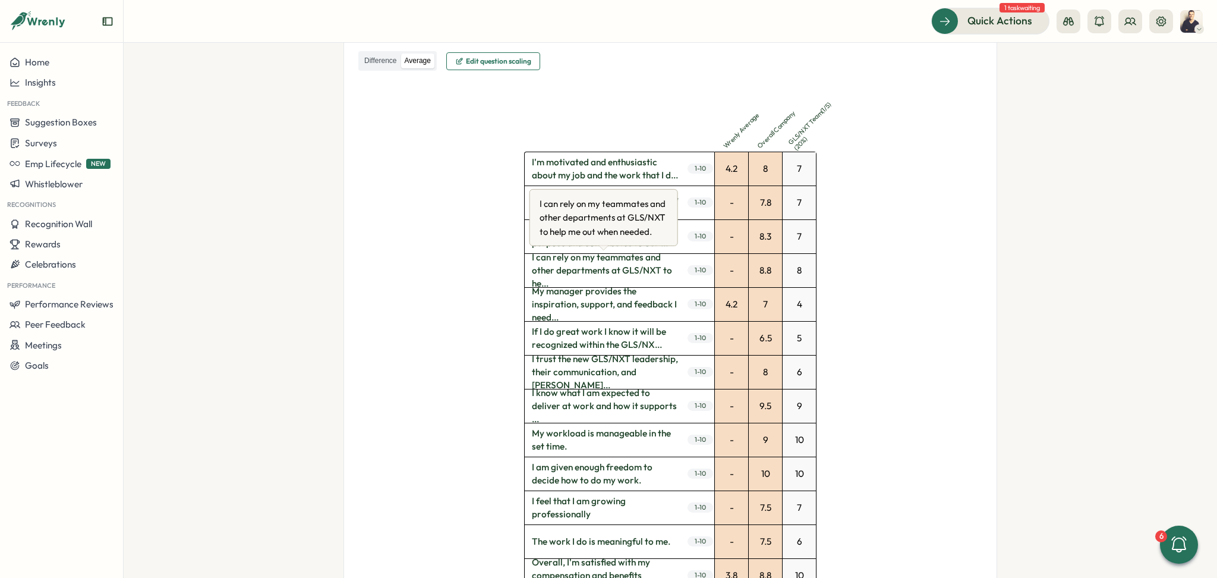
click at [565, 269] on span "I can rely on my teammates and other departments at GLS/NXT to he..." at bounding box center [605, 270] width 161 height 33
click at [529, 256] on span "I can rely on my teammates and other departments at GLS/NXT to he..." at bounding box center [605, 270] width 161 height 33
click at [562, 270] on span "I can rely on my teammates and other departments at GLS/NXT to he..." at bounding box center [605, 270] width 161 height 33
click at [696, 270] on span "1 - 10" at bounding box center [701, 270] width 26 height 10
drag, startPoint x: 655, startPoint y: 232, endPoint x: 534, endPoint y: 193, distance: 127.6
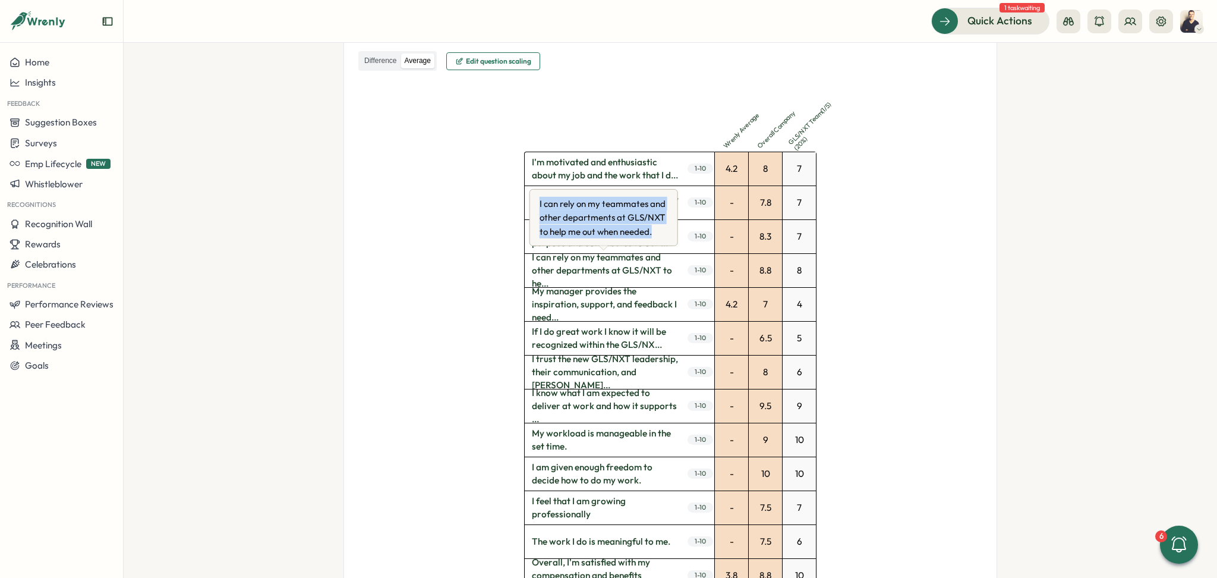
click at [534, 193] on div "I can rely on my teammates and other departments at GLS/NXT to help me out when…" at bounding box center [603, 217] width 149 height 57
copy div "I can rely on my teammates and other departments at GLS/NXT to help me out when…"
click at [762, 405] on div "9.5" at bounding box center [765, 405] width 33 height 33
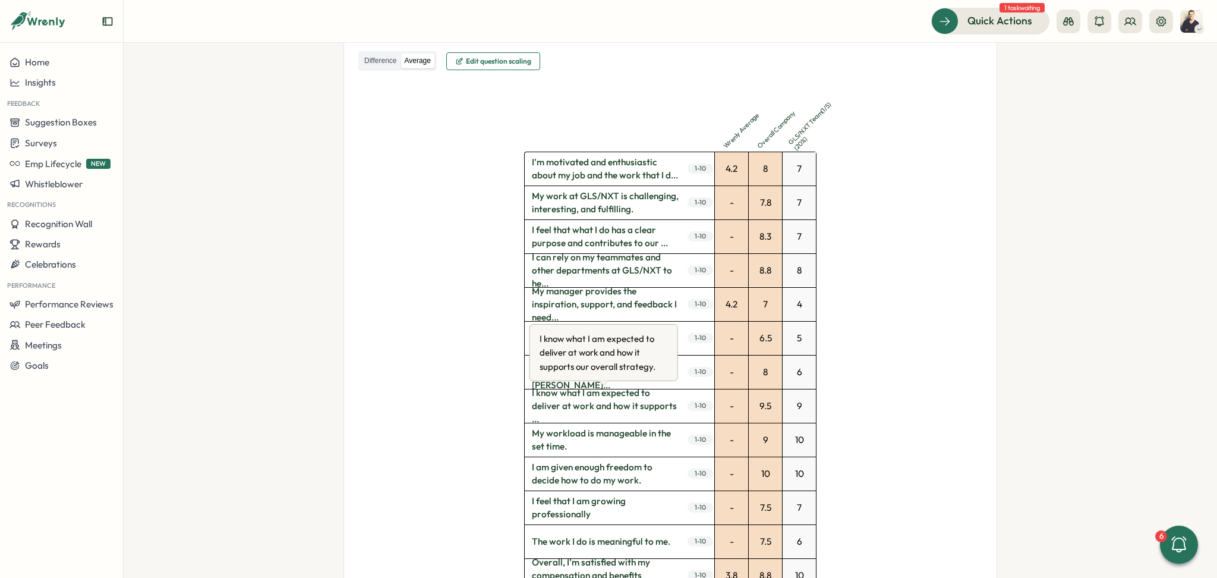
click at [614, 400] on span "I know what I am expected to deliver at work and how it supports ..." at bounding box center [605, 405] width 161 height 33
click at [689, 405] on span "1 - 10" at bounding box center [701, 406] width 26 height 10
click at [594, 413] on span "I know what I am expected to deliver at work and how it supports ..." at bounding box center [605, 405] width 161 height 33
click at [588, 404] on span "I know what I am expected to deliver at work and how it supports ..." at bounding box center [605, 405] width 161 height 33
click at [548, 403] on span "I know what I am expected to deliver at work and how it supports ..." at bounding box center [605, 405] width 161 height 33
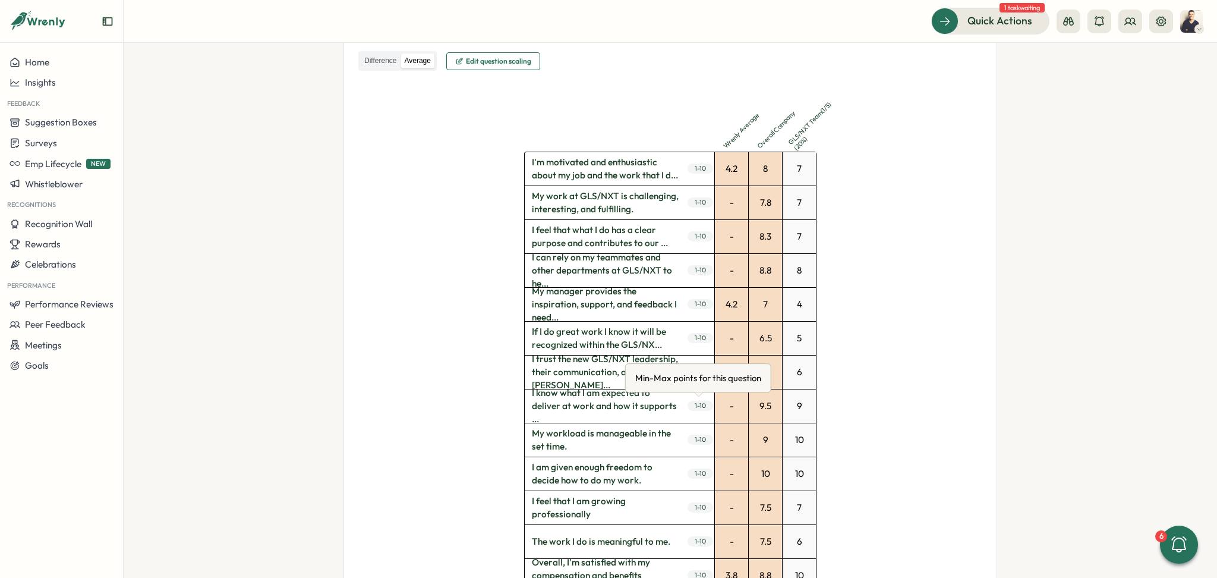
click at [701, 406] on span "1 - 10" at bounding box center [701, 406] width 26 height 10
click at [619, 401] on span "I know what I am expected to deliver at work and how it supports ..." at bounding box center [605, 405] width 161 height 33
click at [628, 404] on span "I know what I am expected to deliver at work and how it supports ..." at bounding box center [605, 405] width 161 height 33
click at [622, 408] on span "I know what I am expected to deliver at work and how it supports ..." at bounding box center [605, 405] width 161 height 33
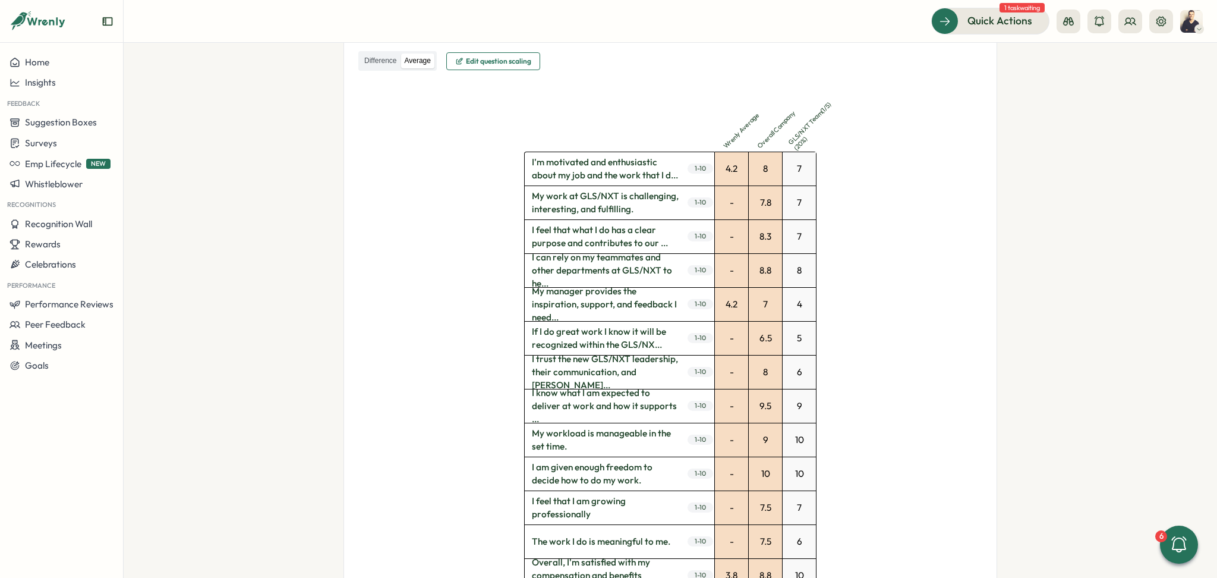
scroll to position [420, 0]
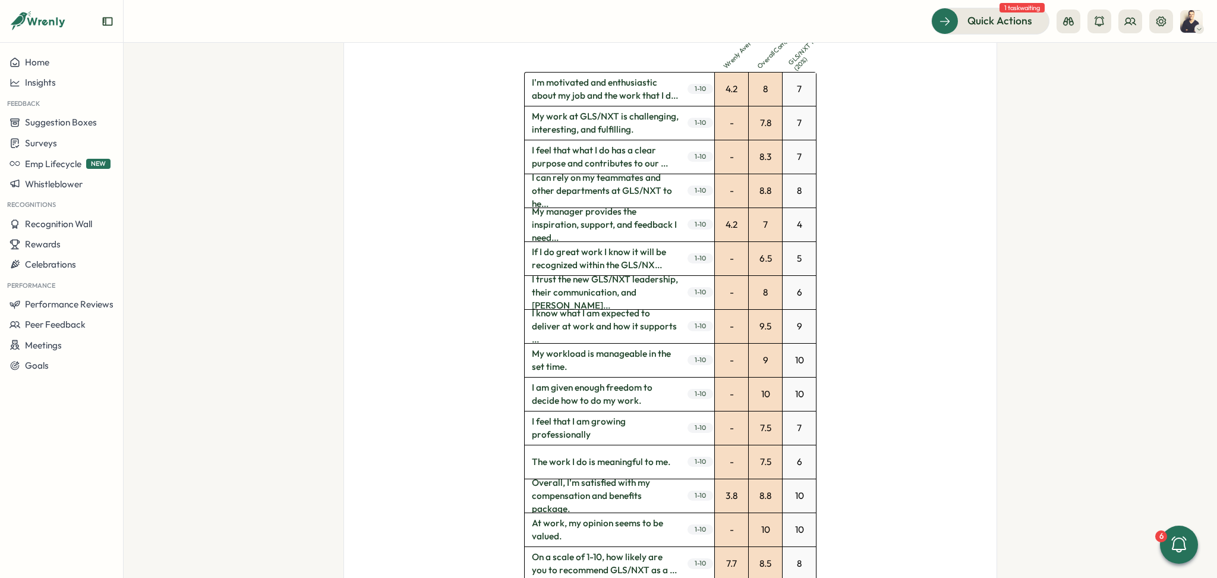
drag, startPoint x: 648, startPoint y: 400, endPoint x: 561, endPoint y: 390, distance: 87.3
click at [561, 390] on span "I am given enough freedom to decide how to do my work." at bounding box center [605, 393] width 161 height 33
click at [560, 390] on span "I am given enough freedom to decide how to do my work." at bounding box center [605, 393] width 161 height 33
click at [700, 390] on span "1 - 10" at bounding box center [701, 394] width 26 height 10
click at [597, 389] on span "I am given enough freedom to decide how to do my work." at bounding box center [605, 393] width 161 height 33
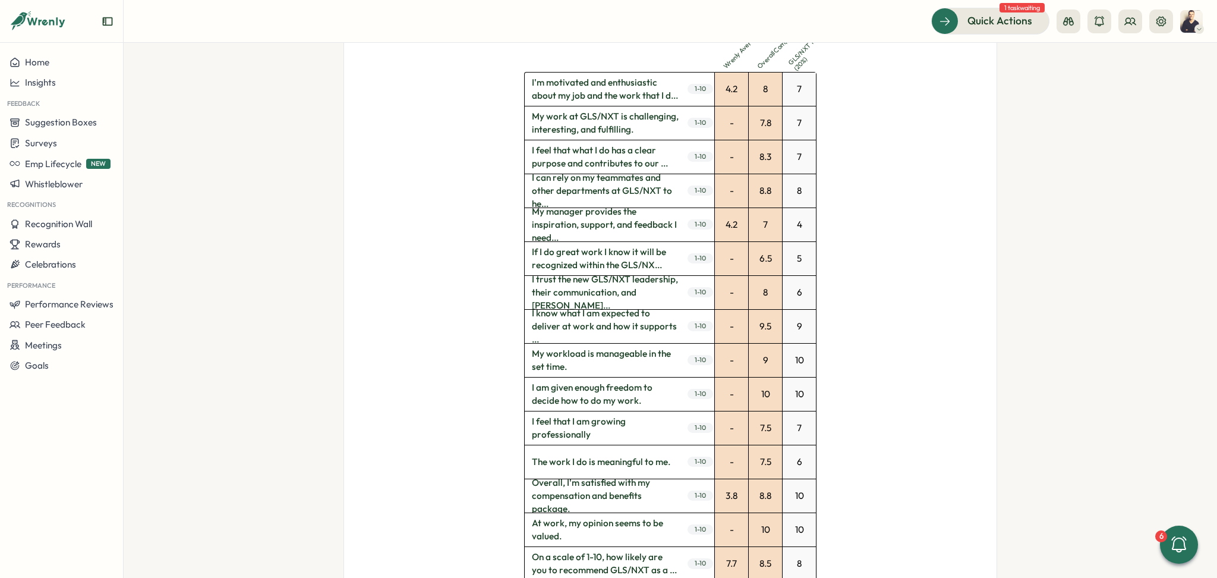
click at [597, 389] on span "I am given enough freedom to decide how to do my work." at bounding box center [605, 393] width 161 height 33
drag, startPoint x: 519, startPoint y: 390, endPoint x: 611, endPoint y: 401, distance: 92.8
click at [611, 401] on div "Wrenly Average Overall Company GLS/NXT Team ( 1 / 5 ) ( 20 %) I'm motivated and…" at bounding box center [670, 309] width 624 height 637
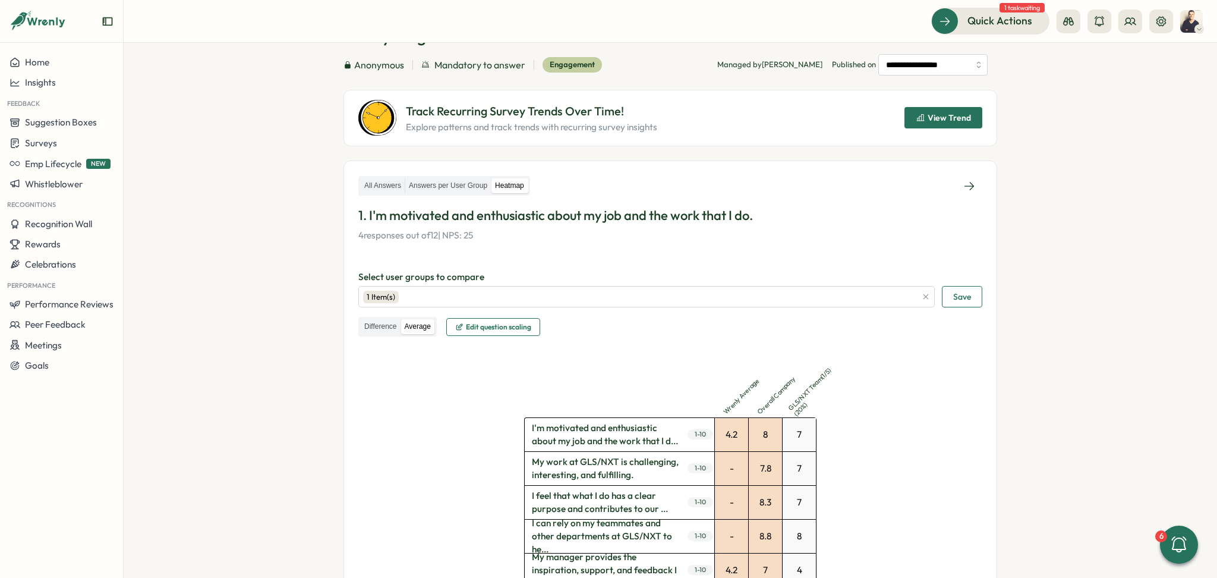
scroll to position [0, 0]
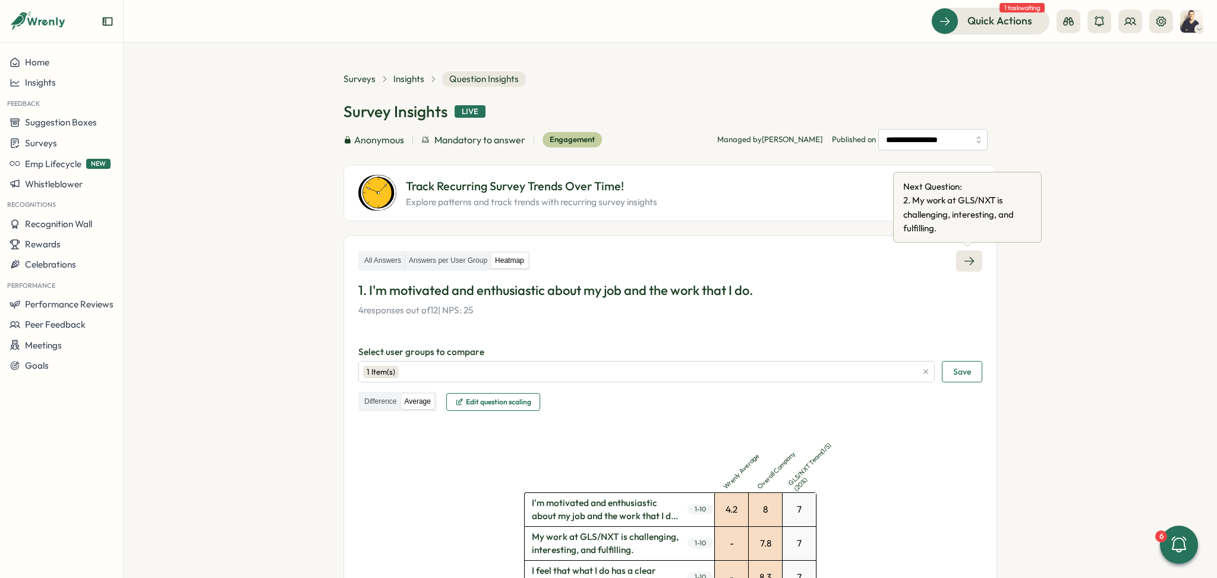
click at [970, 257] on icon at bounding box center [969, 261] width 12 height 12
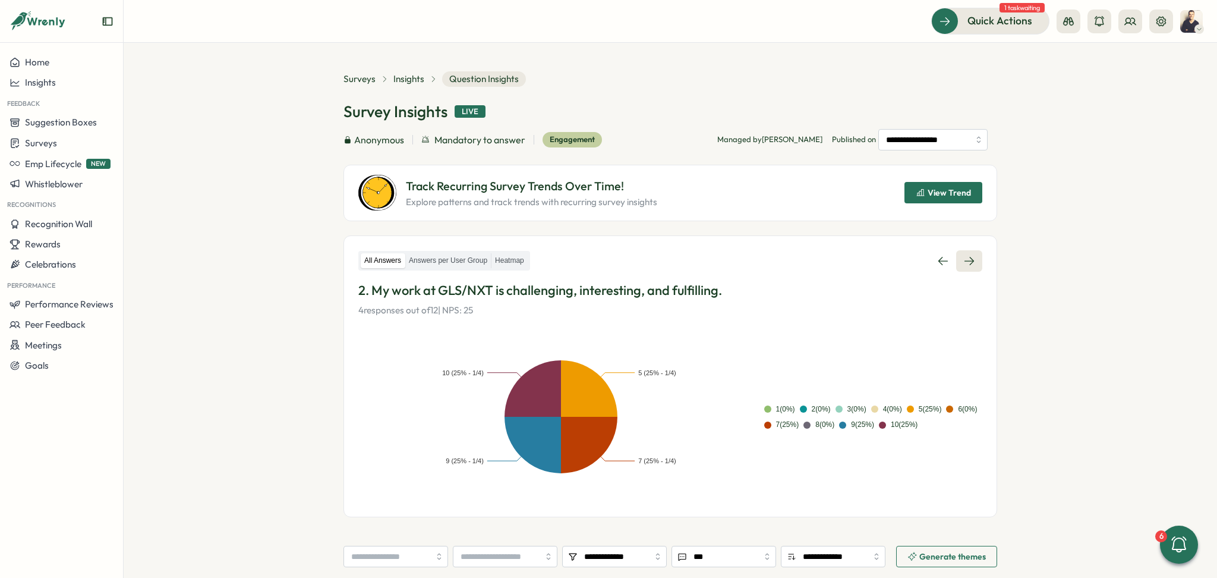
click at [967, 262] on icon at bounding box center [969, 261] width 12 height 12
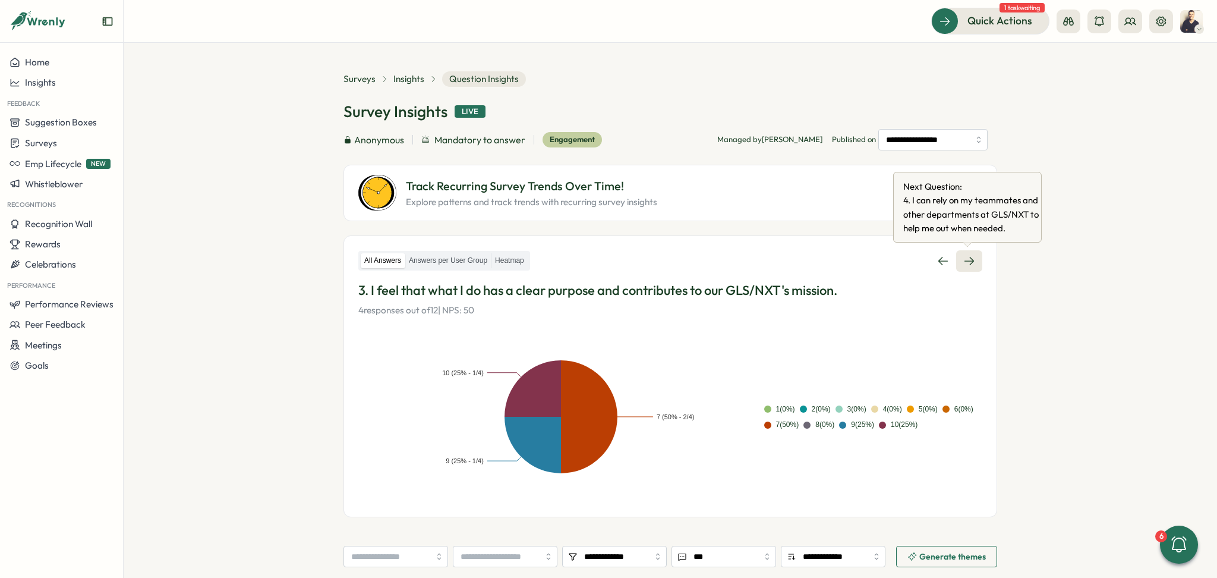
click at [974, 259] on link at bounding box center [969, 260] width 26 height 21
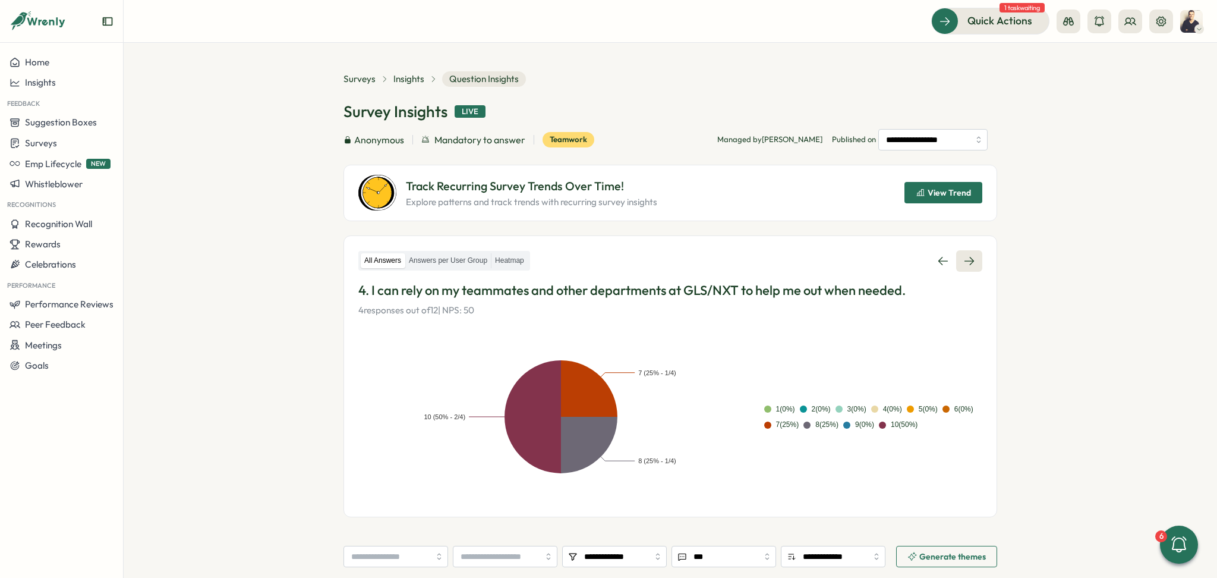
click at [970, 260] on icon at bounding box center [969, 261] width 10 height 8
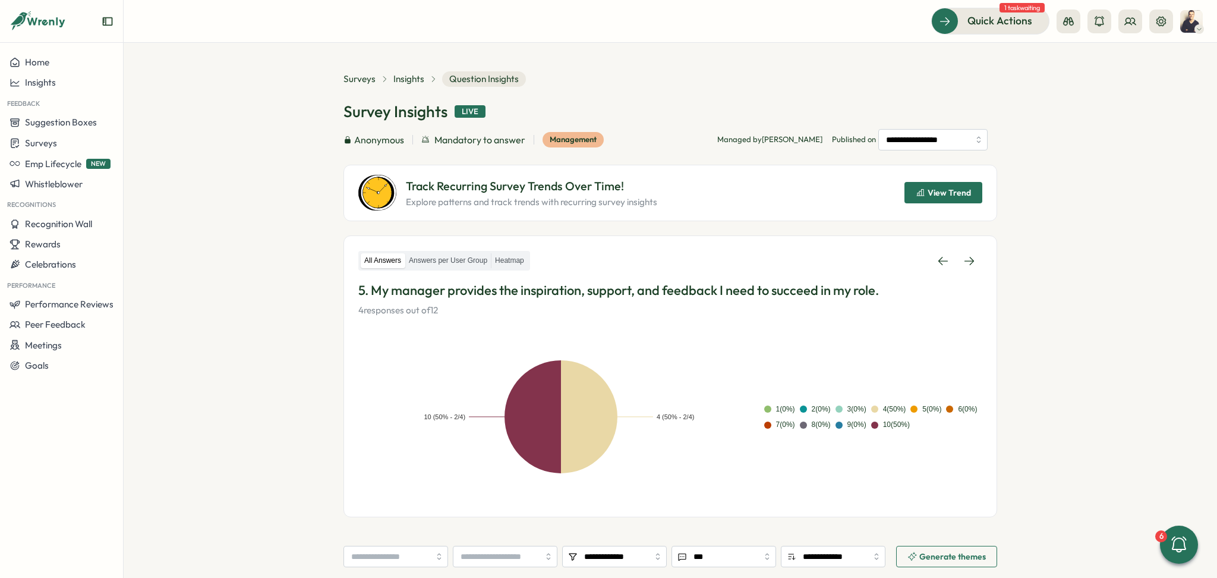
click at [970, 260] on icon at bounding box center [969, 261] width 10 height 8
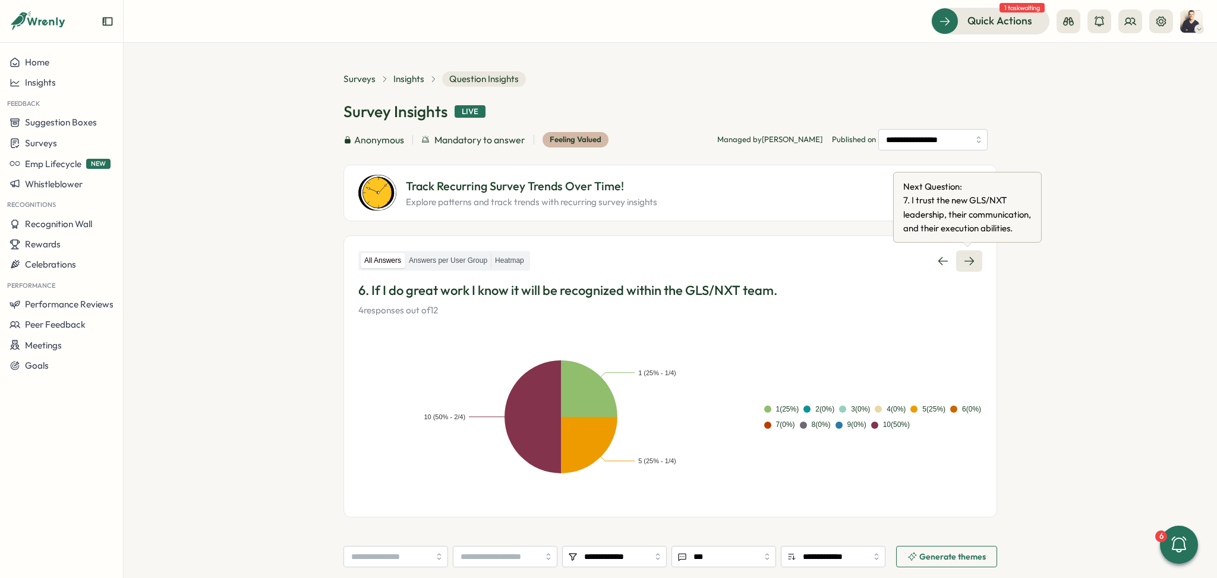
click at [973, 256] on link at bounding box center [969, 260] width 26 height 21
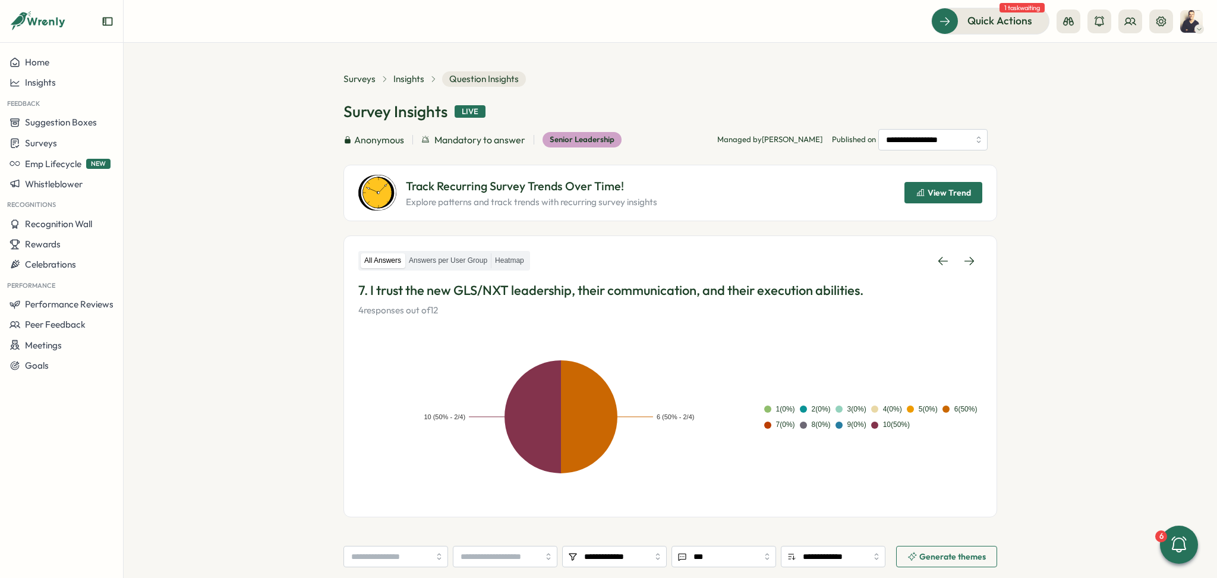
click at [973, 256] on link at bounding box center [969, 260] width 26 height 21
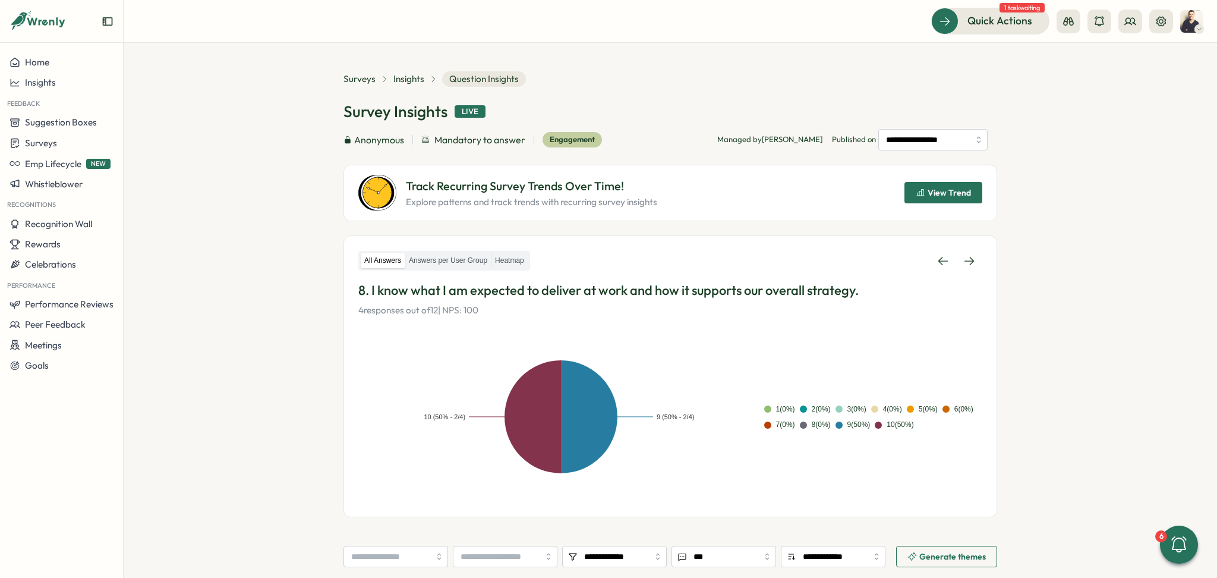
click at [973, 256] on link at bounding box center [969, 260] width 26 height 21
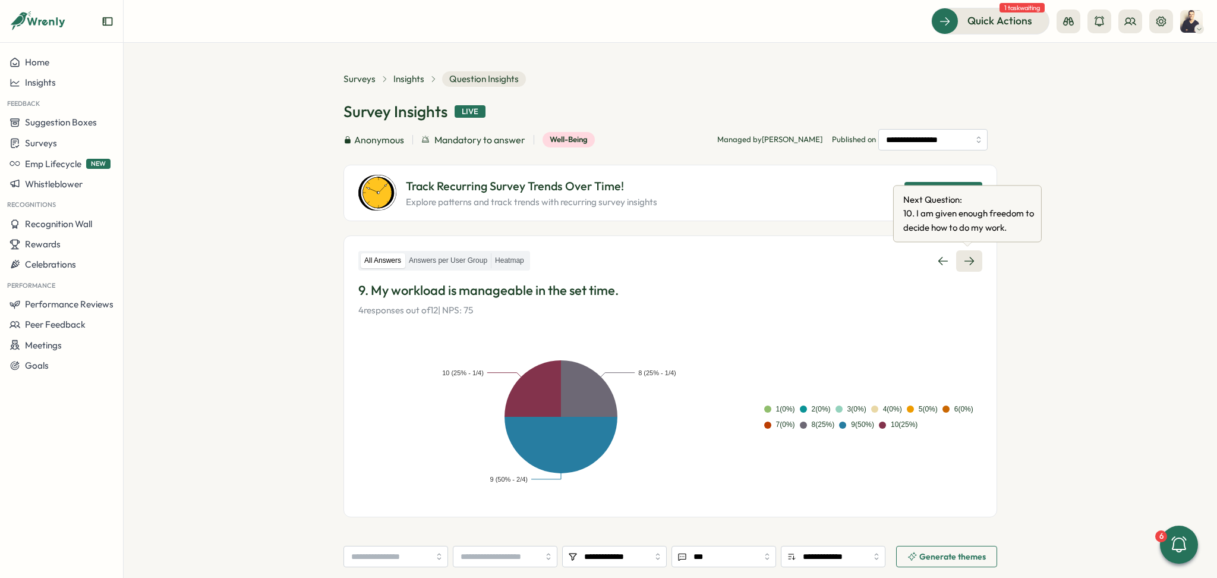
click at [966, 257] on icon at bounding box center [969, 261] width 12 height 12
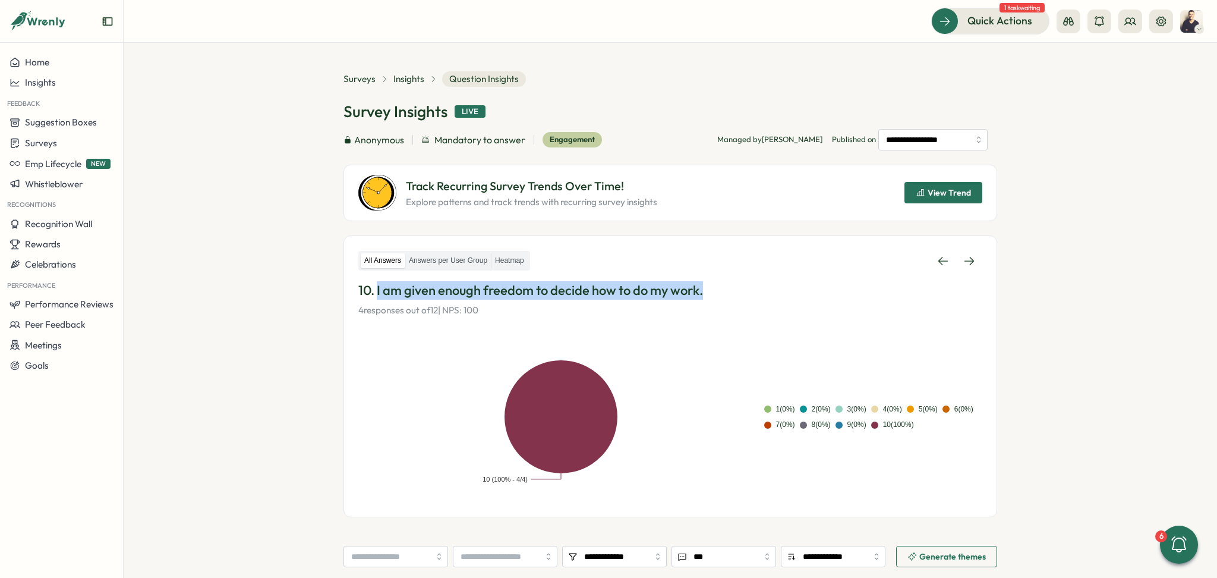
drag, startPoint x: 720, startPoint y: 296, endPoint x: 376, endPoint y: 292, distance: 344.1
click at [376, 292] on p "10. I am given enough freedom to decide how to do my work." at bounding box center [670, 290] width 624 height 18
copy p "I am given enough freedom to decide how to do my work."
click at [966, 263] on icon at bounding box center [969, 261] width 12 height 12
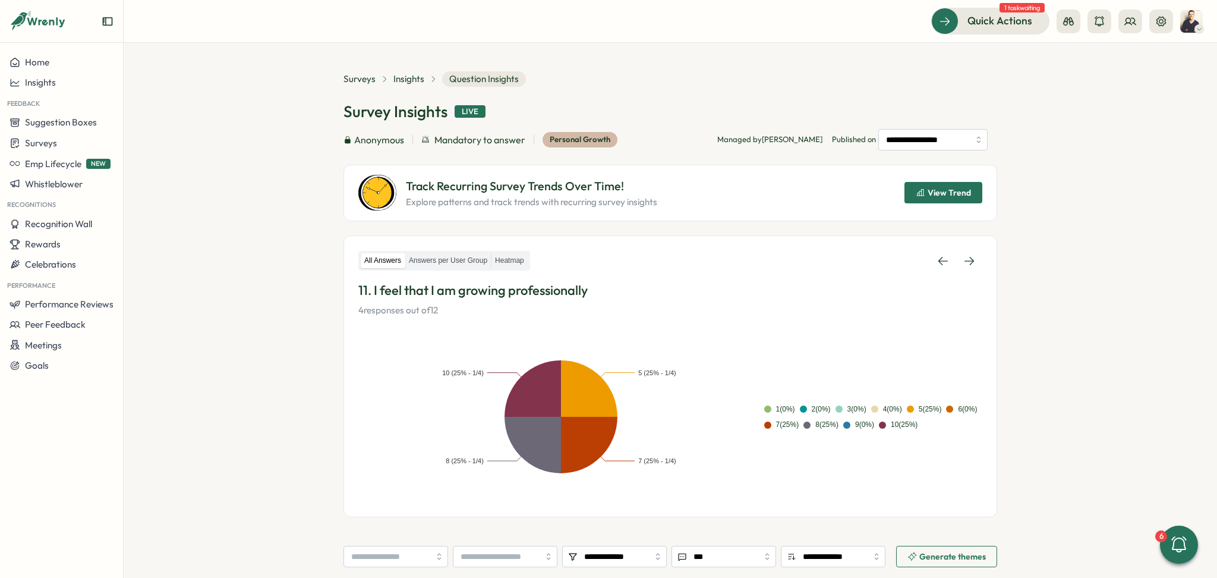
click at [966, 263] on icon at bounding box center [969, 261] width 12 height 12
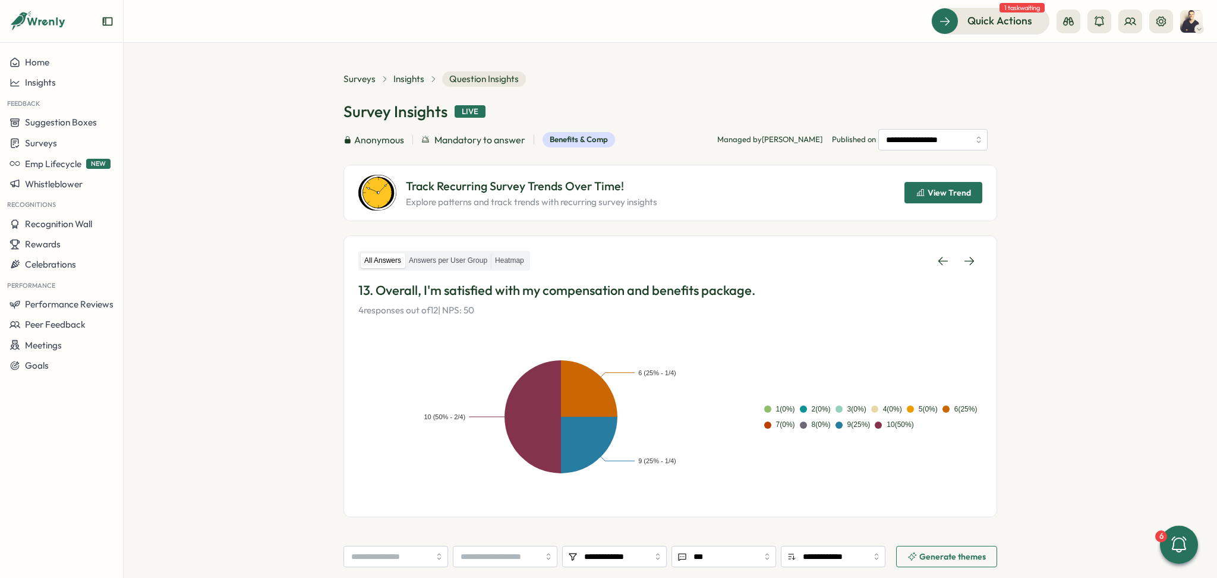
click at [966, 263] on icon at bounding box center [969, 261] width 12 height 12
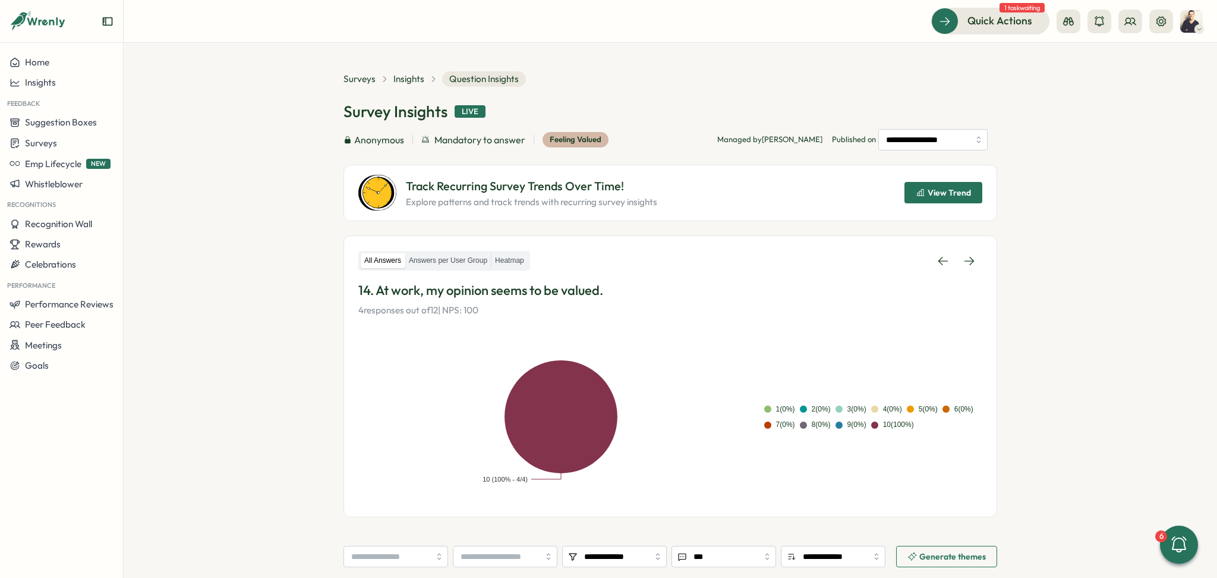
click at [966, 263] on icon at bounding box center [969, 261] width 12 height 12
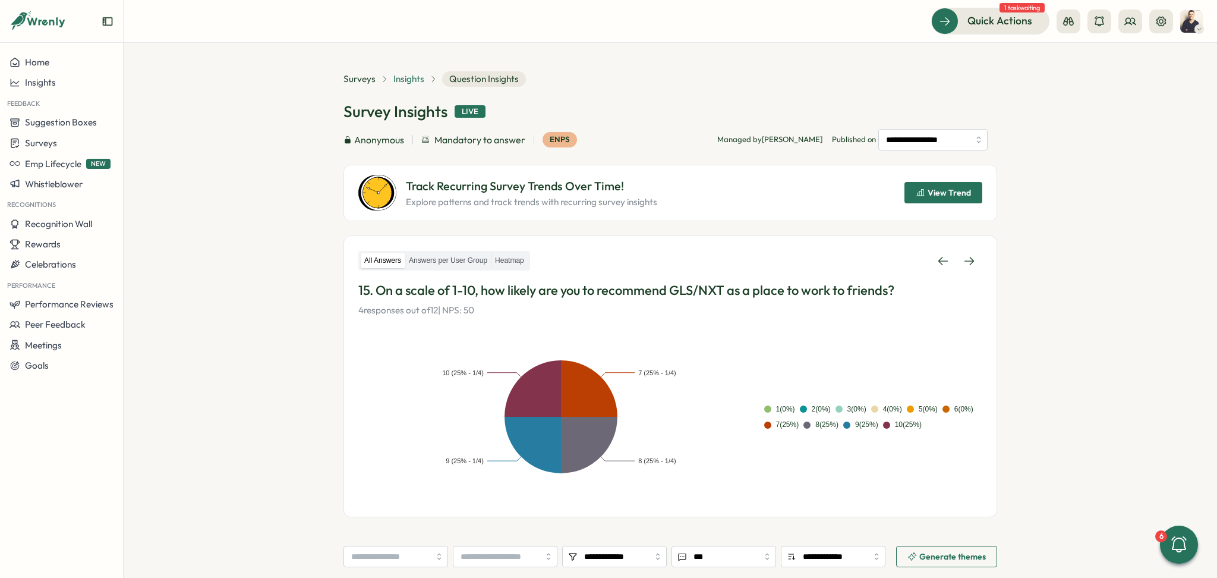
click at [402, 79] on span "Insights" at bounding box center [408, 78] width 31 height 13
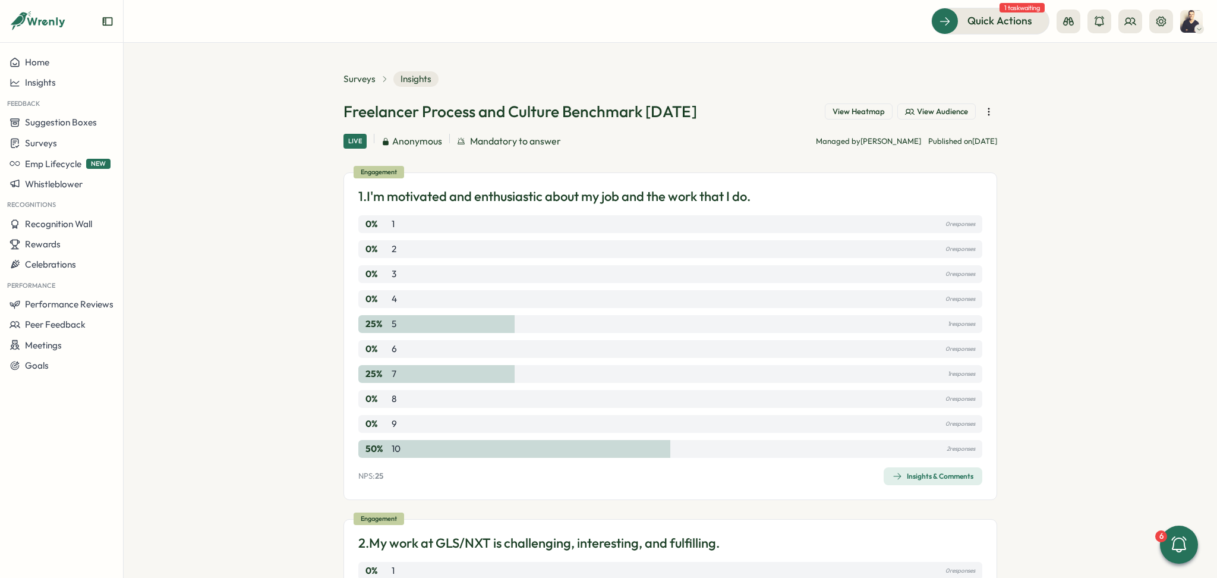
click at [847, 111] on span "View Heatmap" at bounding box center [859, 111] width 52 height 11
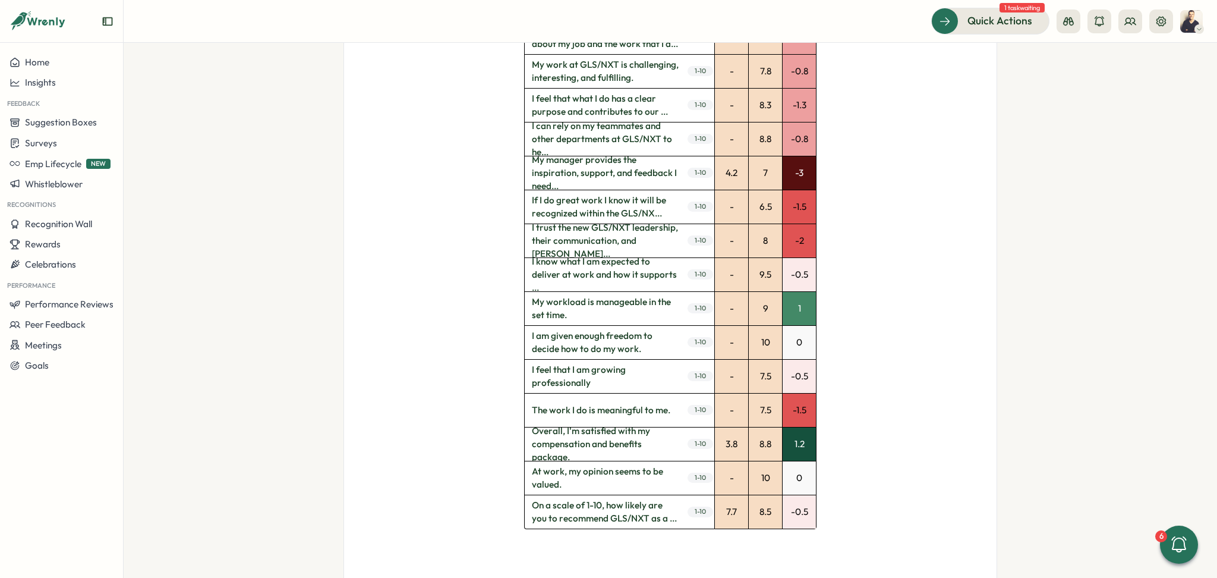
scroll to position [499, 0]
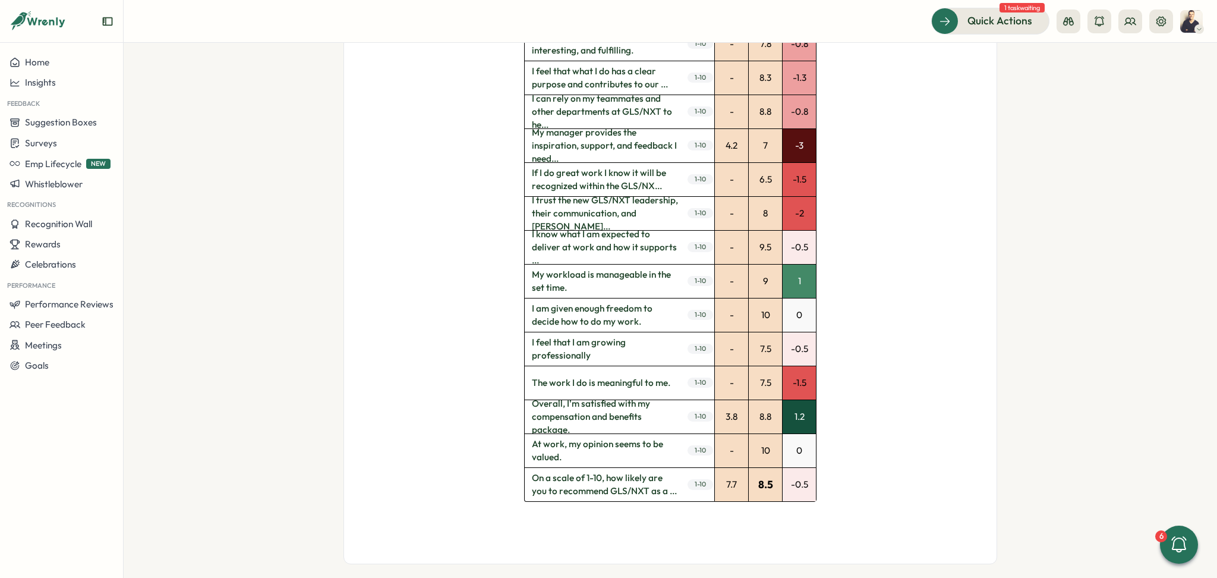
drag, startPoint x: 773, startPoint y: 483, endPoint x: 753, endPoint y: 484, distance: 19.6
click at [753, 484] on div "8.5" at bounding box center [765, 484] width 33 height 33
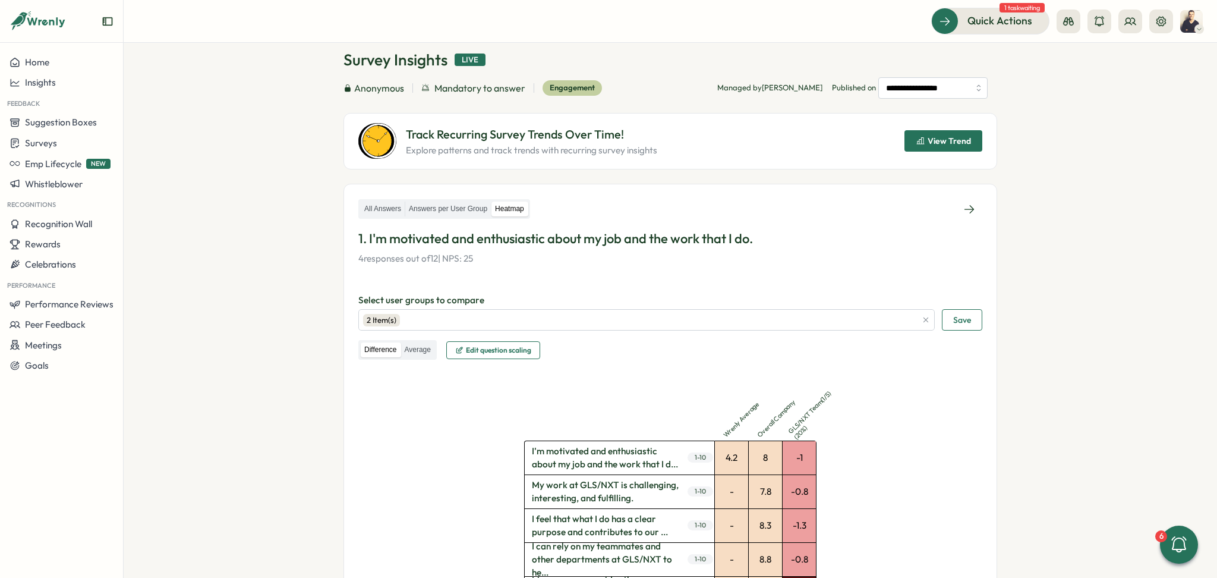
scroll to position [79, 0]
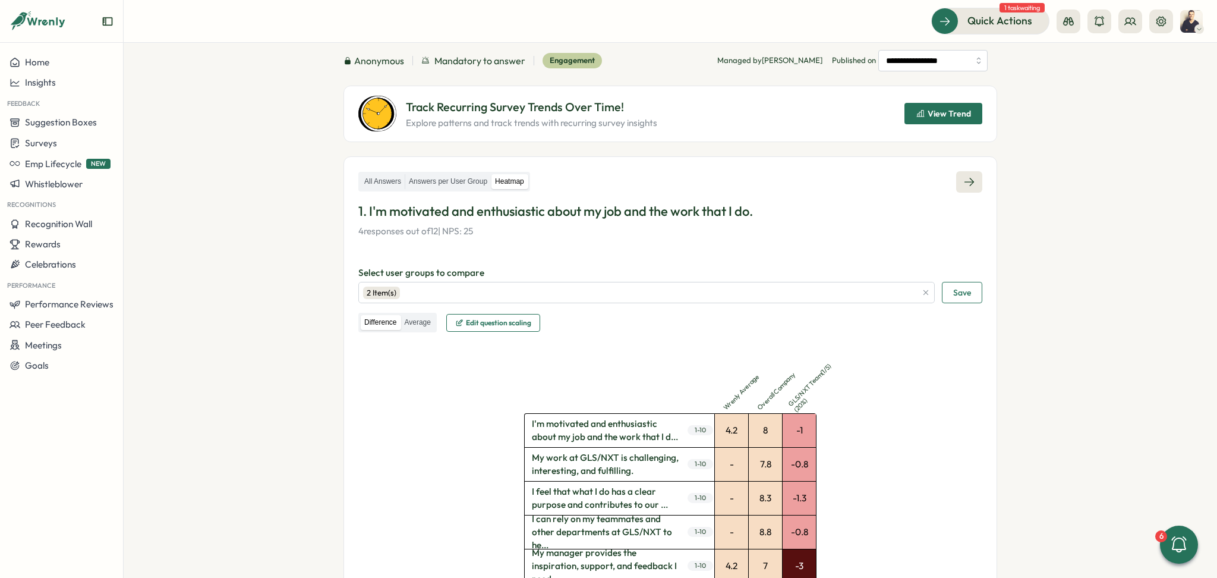
click at [969, 174] on link at bounding box center [969, 181] width 26 height 21
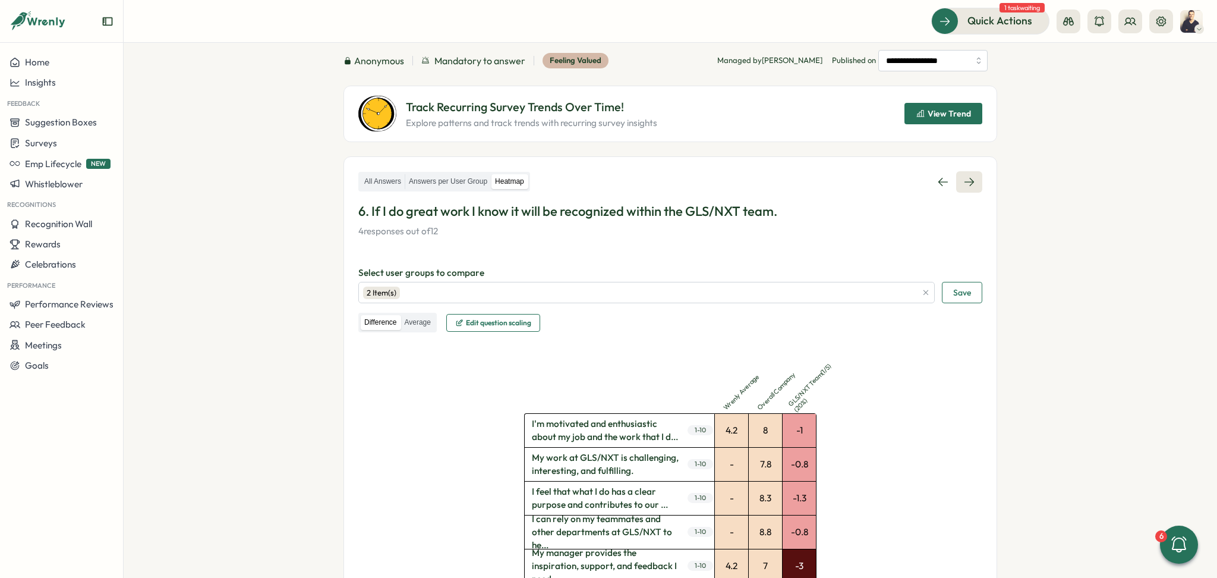
click at [969, 174] on link at bounding box center [969, 181] width 26 height 21
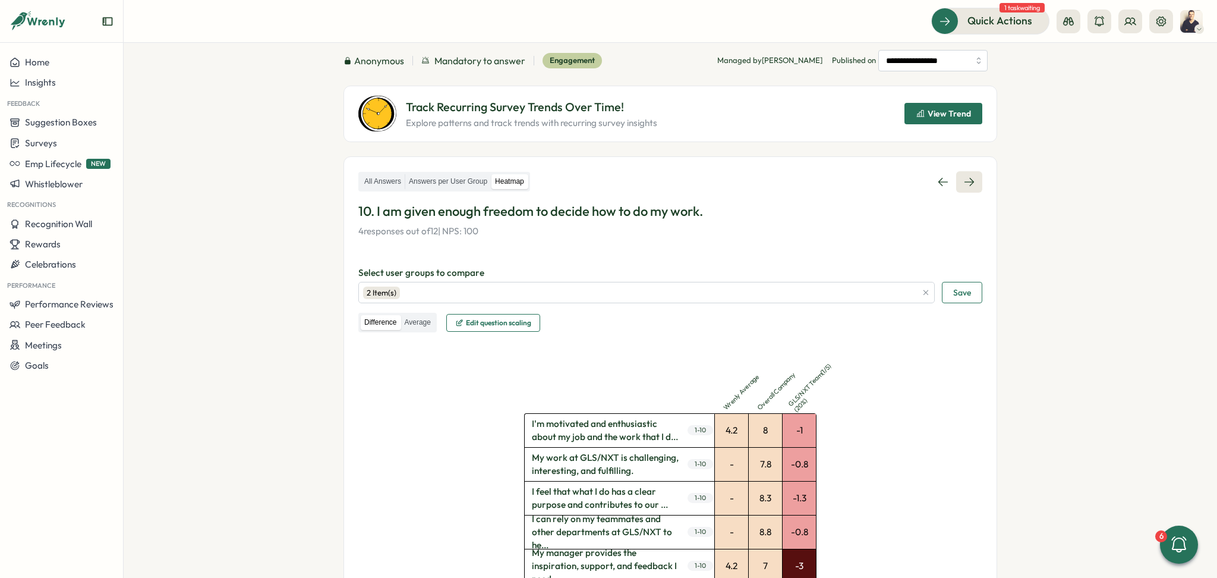
click at [969, 174] on link at bounding box center [969, 181] width 26 height 21
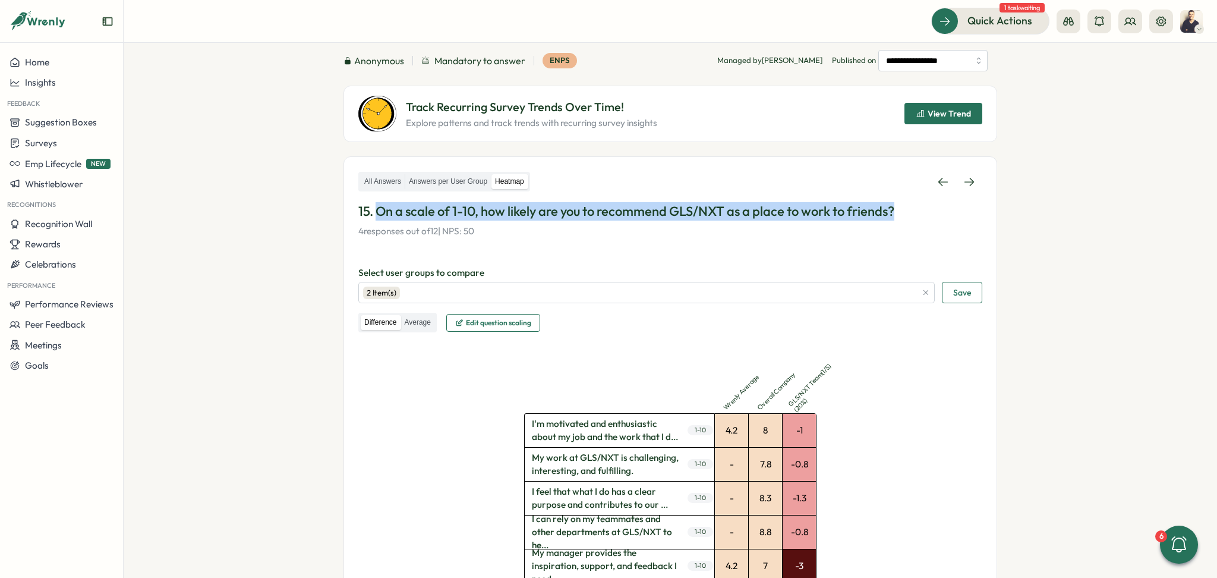
drag, startPoint x: 897, startPoint y: 212, endPoint x: 379, endPoint y: 212, distance: 517.6
click at [379, 212] on p "15. On a scale of 1-10, how likely are you to recommend GLS/NXT as a place to w…" at bounding box center [670, 211] width 624 height 18
copy p "On a scale of 1-10, how likely are you to recommend GLS/NXT as a place to work …"
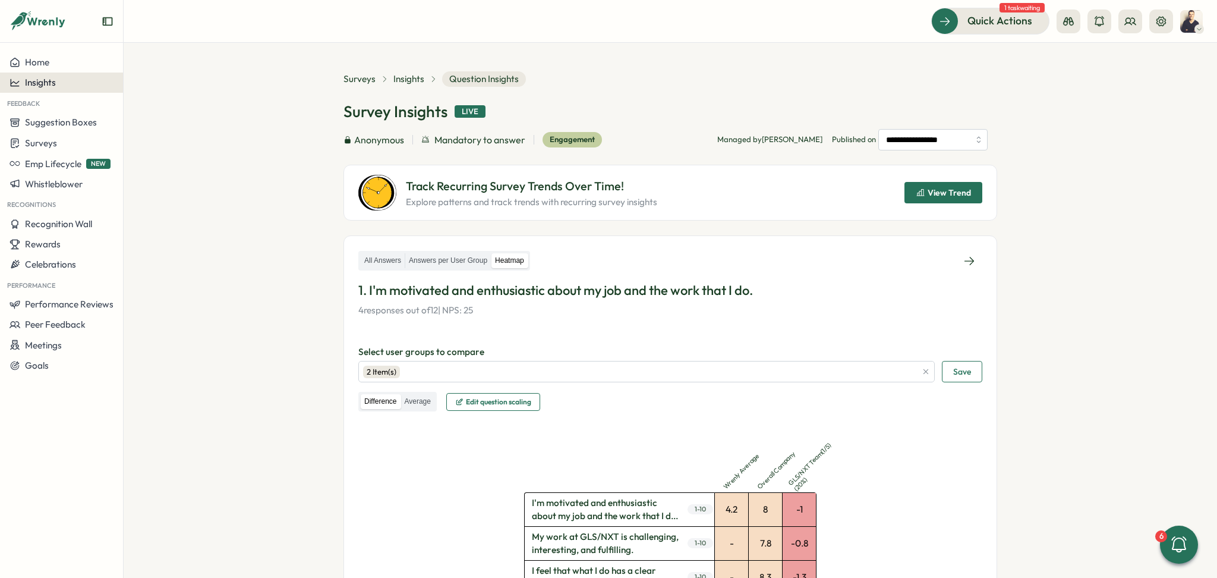
click at [37, 78] on span "Insights" at bounding box center [40, 82] width 31 height 11
click at [160, 72] on div "Surveys" at bounding box center [168, 71] width 84 height 13
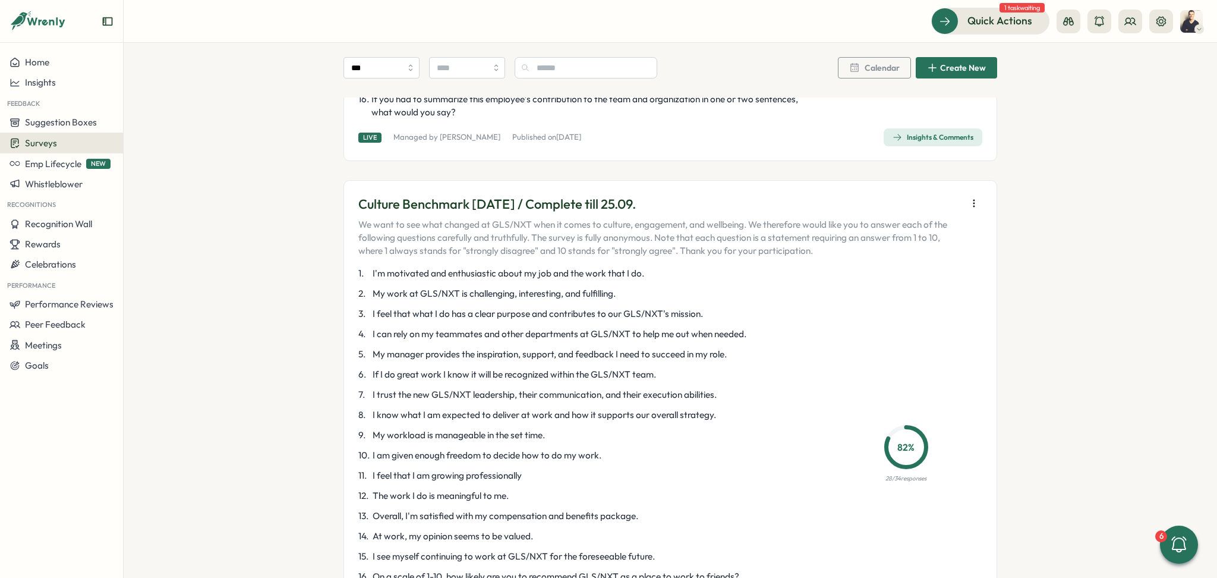
scroll to position [2694, 0]
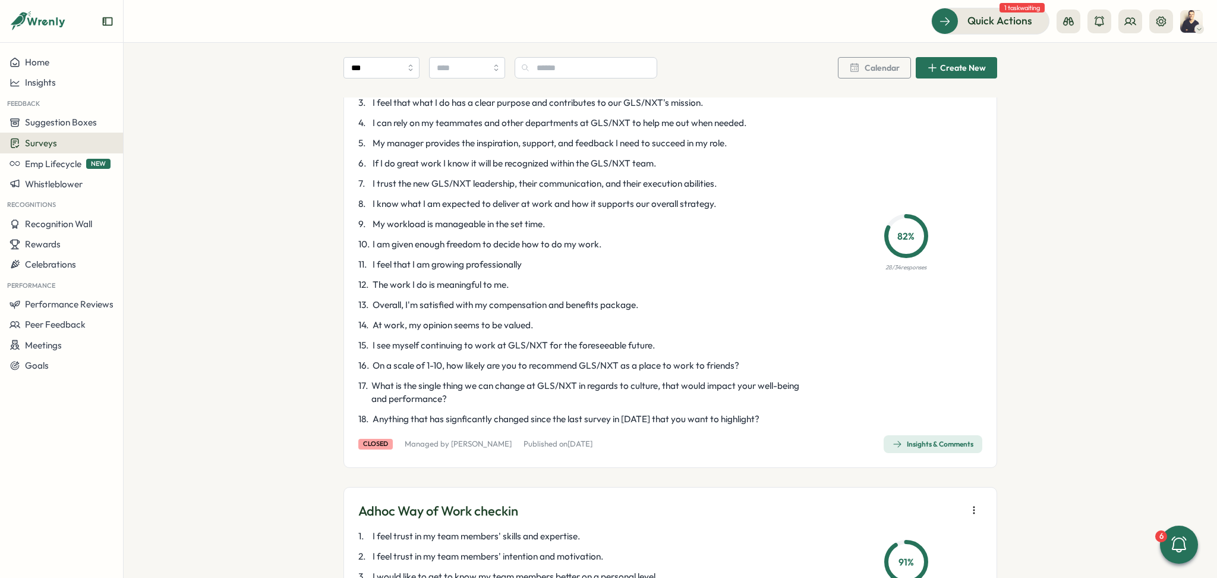
click at [921, 440] on div "Insights & Comments" at bounding box center [933, 444] width 81 height 10
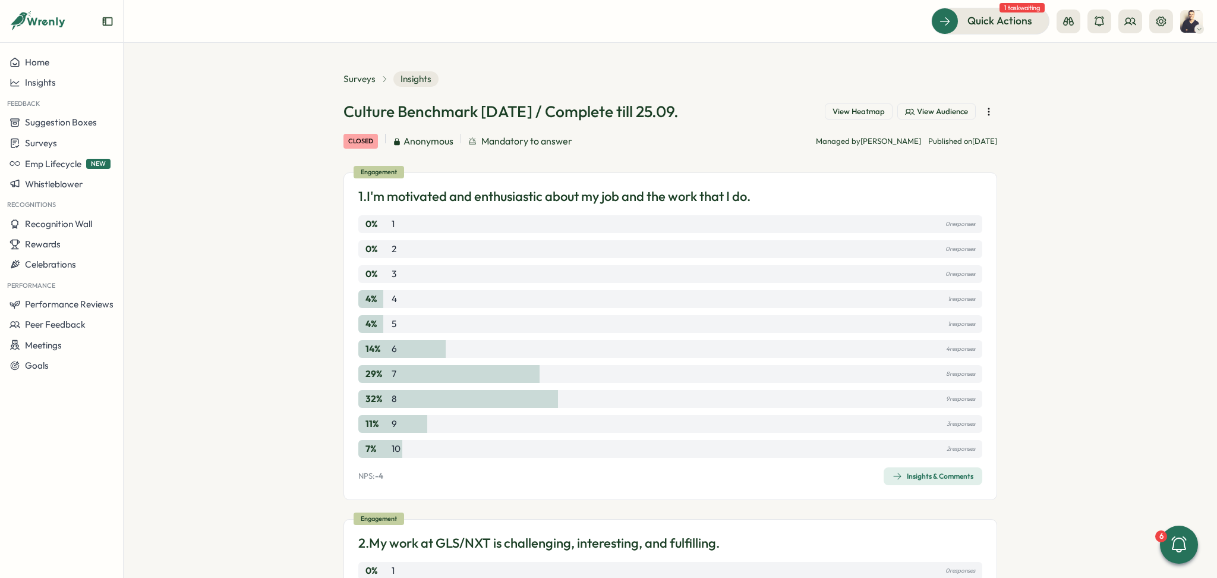
click at [866, 108] on span "View Heatmap" at bounding box center [859, 111] width 52 height 11
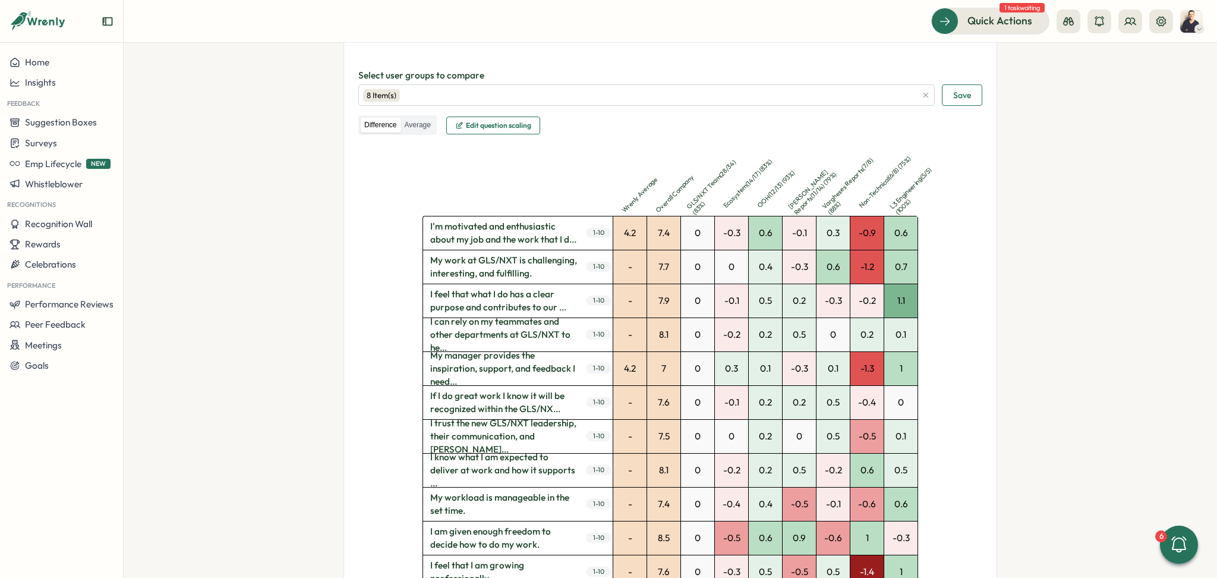
scroll to position [317, 0]
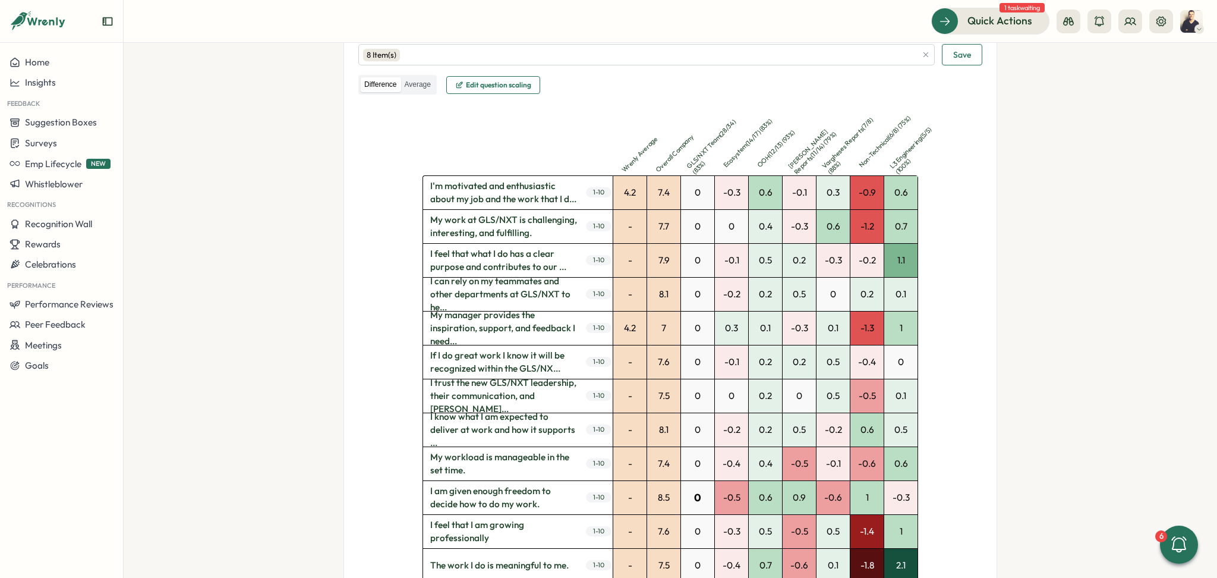
drag, startPoint x: 650, startPoint y: 188, endPoint x: 679, endPoint y: 494, distance: 307.4
click at [679, 494] on div "4.2 7.4 0 -0.3 0.6 -0.1 0.3 -0.9 0.6 - 7.7 0 0 0.4 -0.3 0.6 -1.2 0.7 - 7.9 0 -0…" at bounding box center [765, 446] width 305 height 543
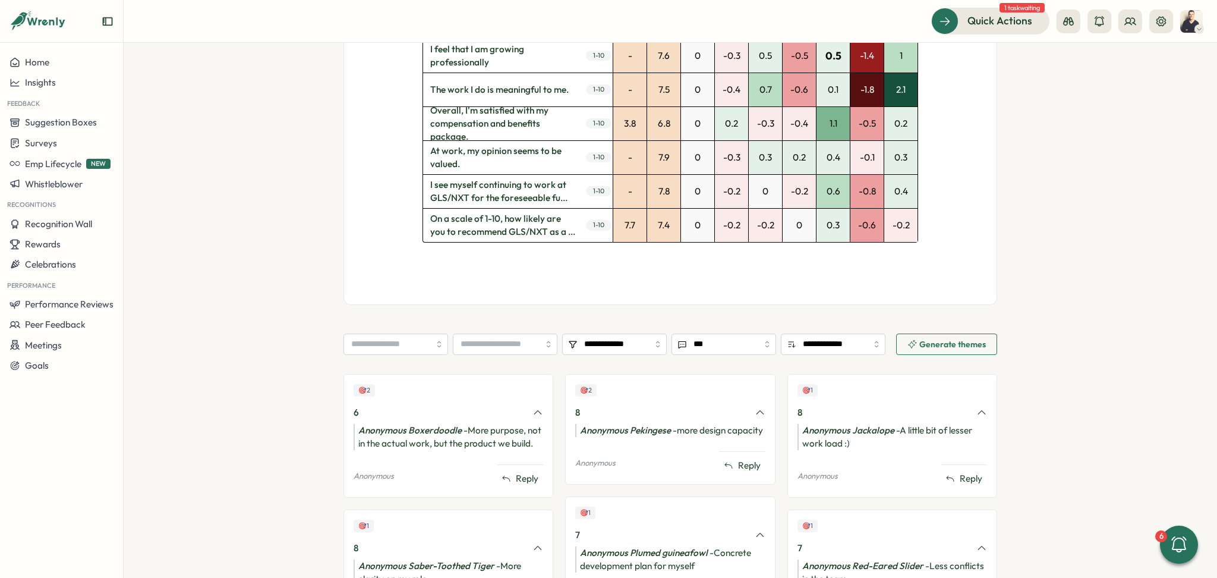
scroll to position [713, 0]
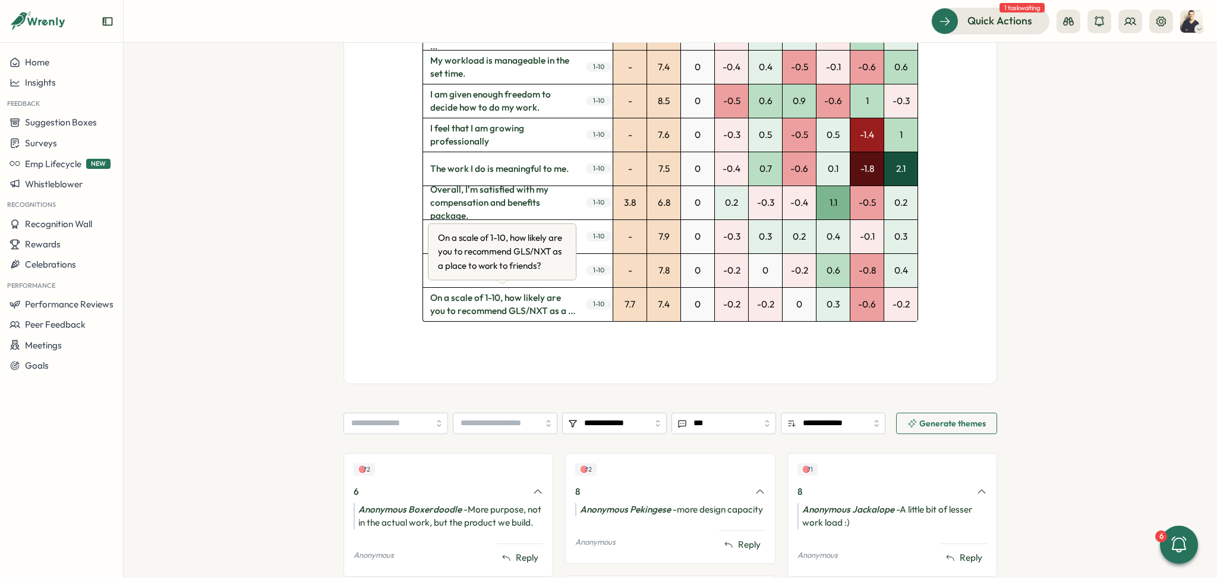
click at [490, 307] on span "On a scale of 1-10, how likely are you to recommend GLS/NXT as a ..." at bounding box center [503, 304] width 161 height 33
click at [510, 303] on span "On a scale of 1-10, how likely are you to recommend GLS/NXT as a ..." at bounding box center [503, 304] width 161 height 33
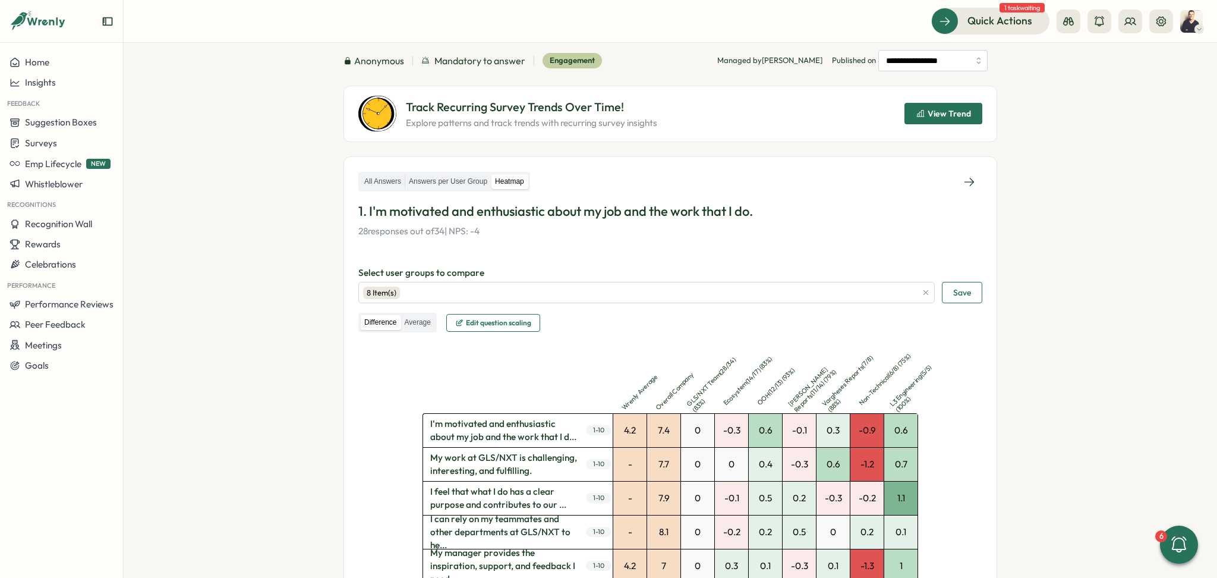
scroll to position [158, 0]
